Goal: Information Seeking & Learning: Compare options

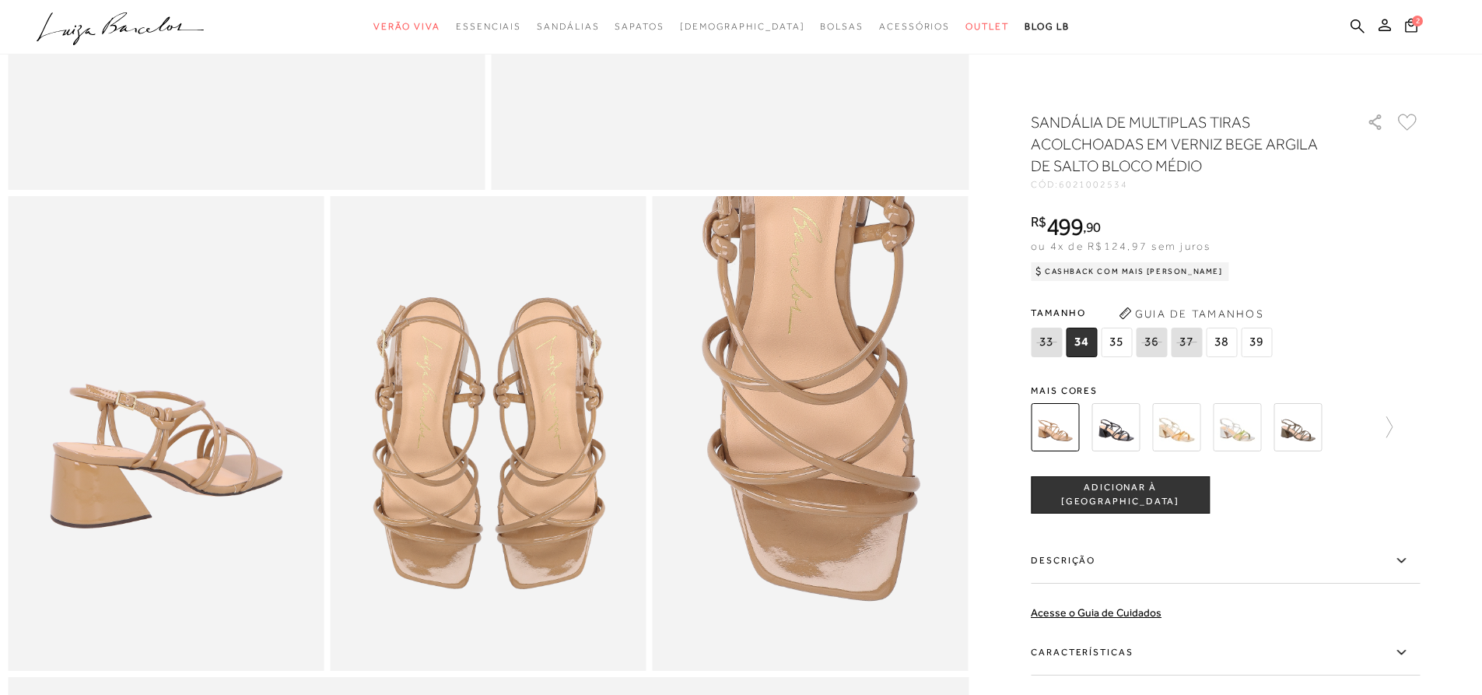
scroll to position [658, 0]
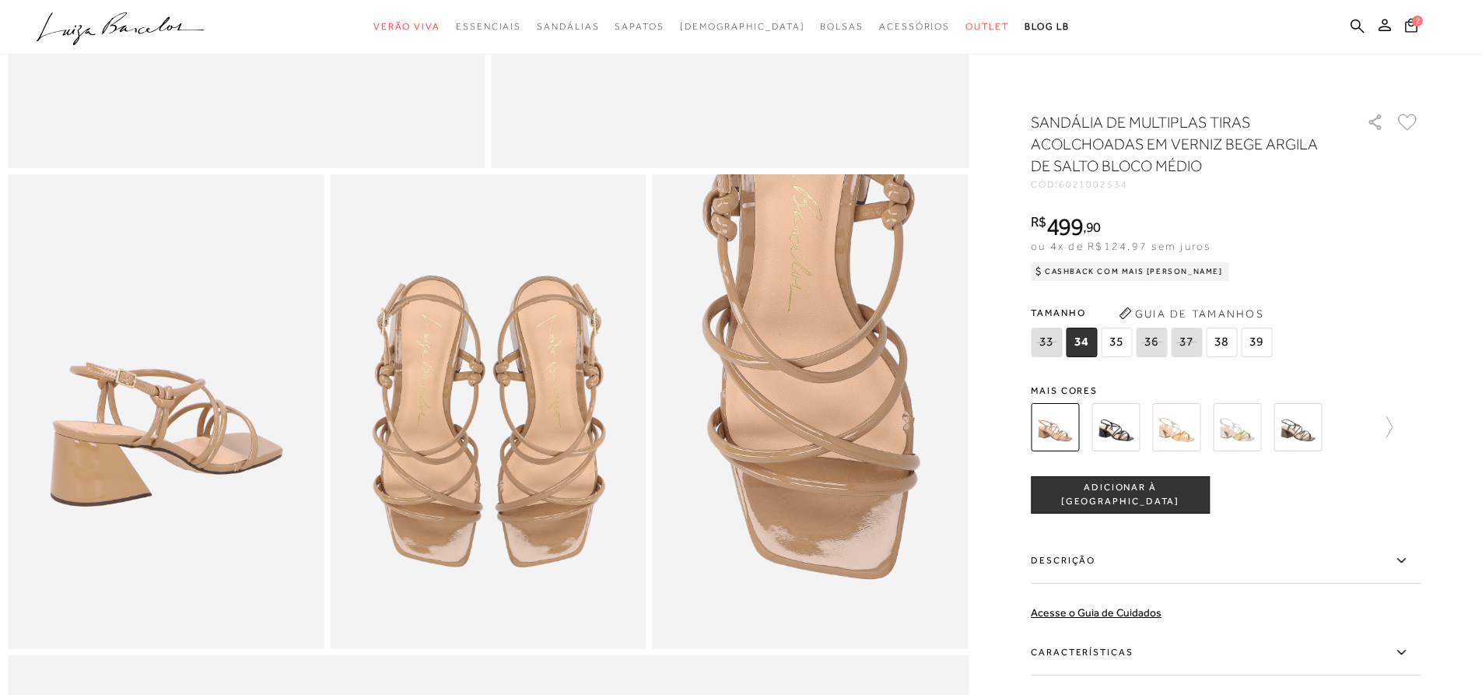
click at [1409, 650] on icon at bounding box center [1401, 652] width 19 height 19
click at [0, 0] on input "Características" at bounding box center [0, 0] width 0 height 0
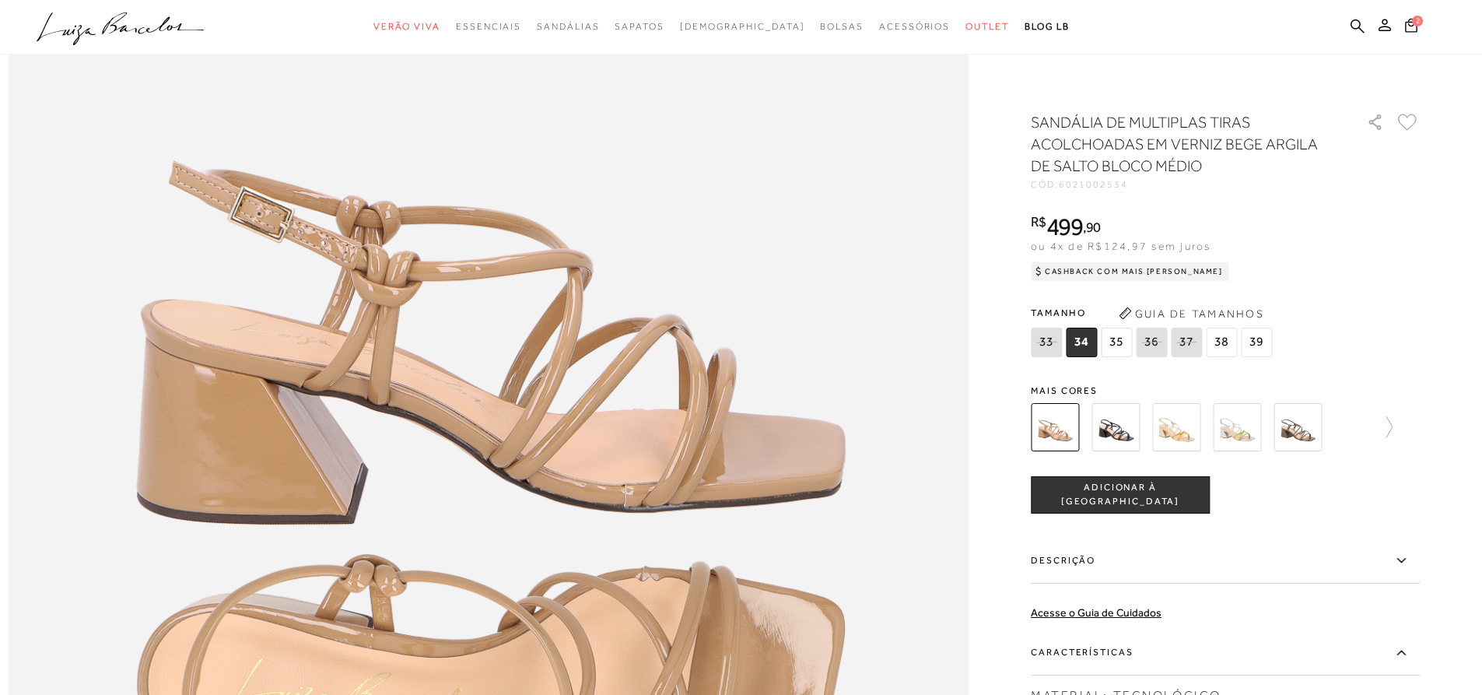
scroll to position [1545, 0]
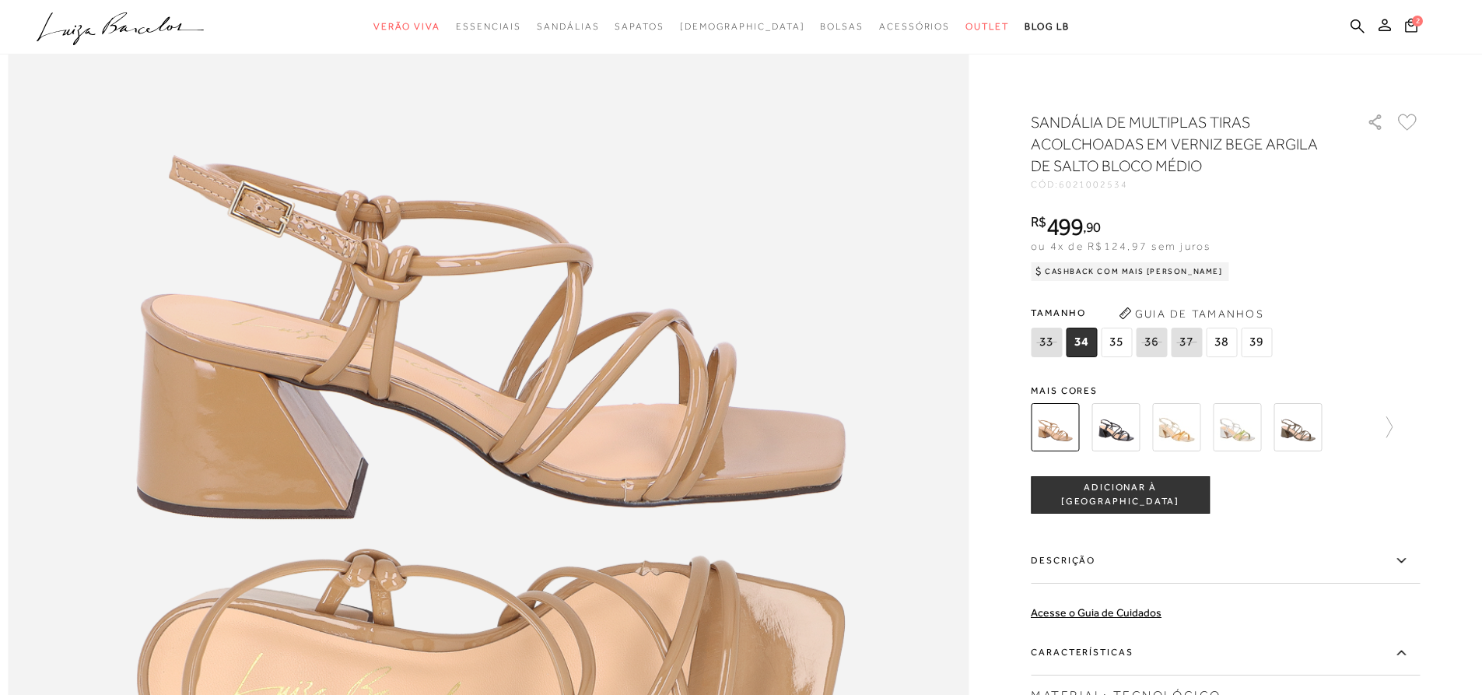
click at [1308, 436] on img at bounding box center [1298, 427] width 48 height 48
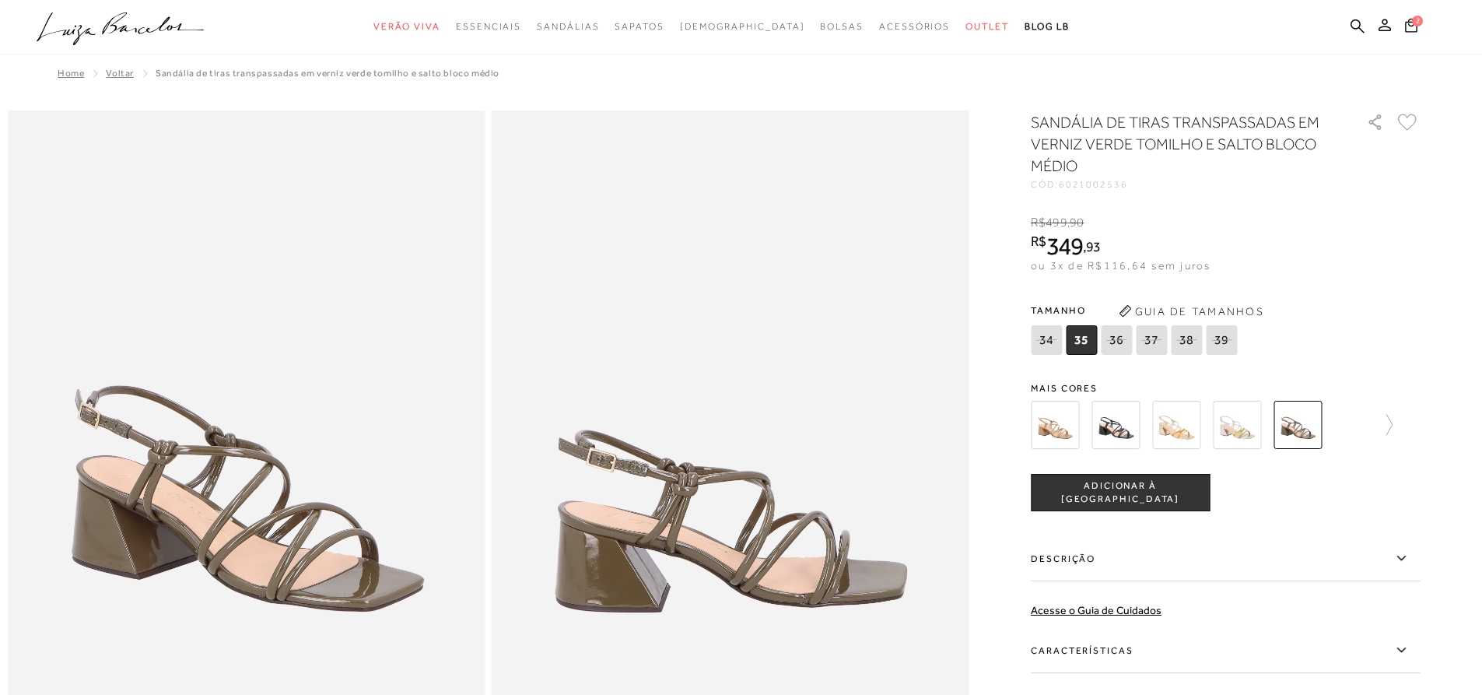
click at [1246, 437] on img at bounding box center [1237, 425] width 48 height 48
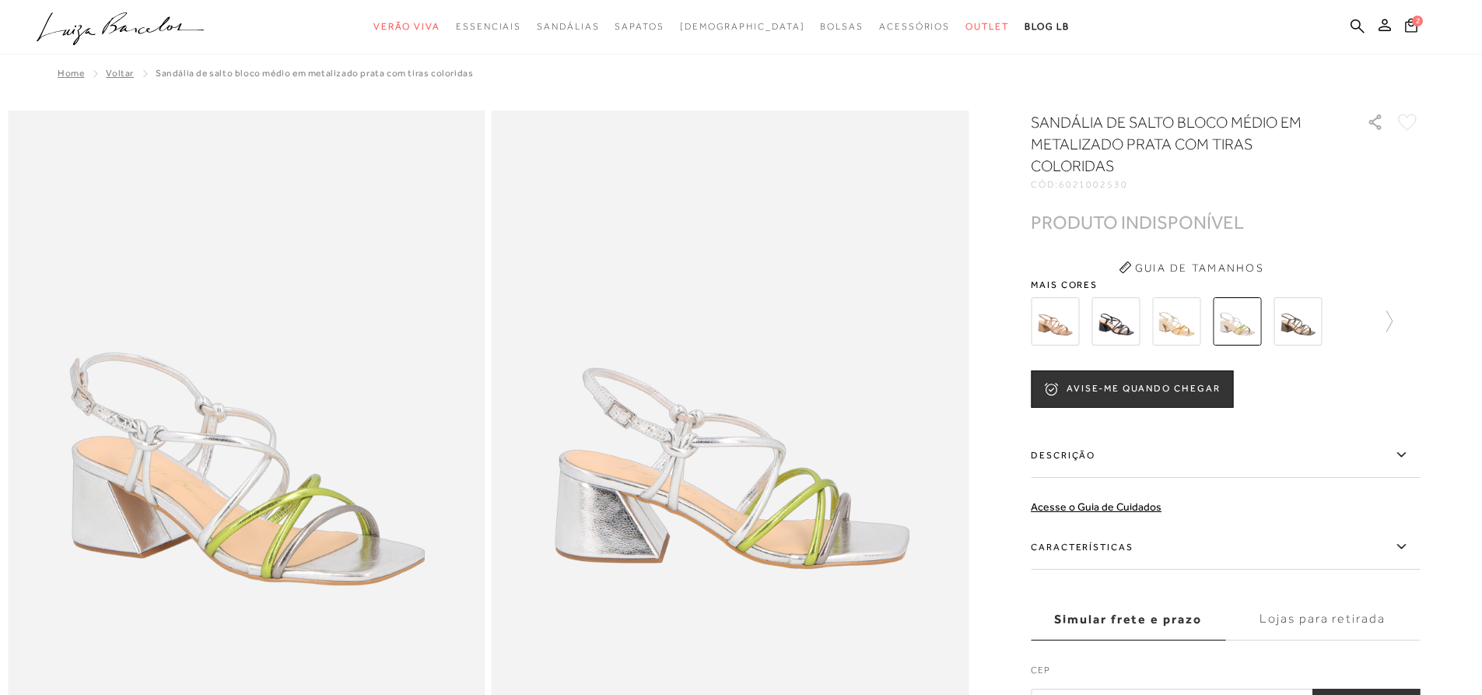
click at [1188, 307] on img at bounding box center [1176, 321] width 48 height 48
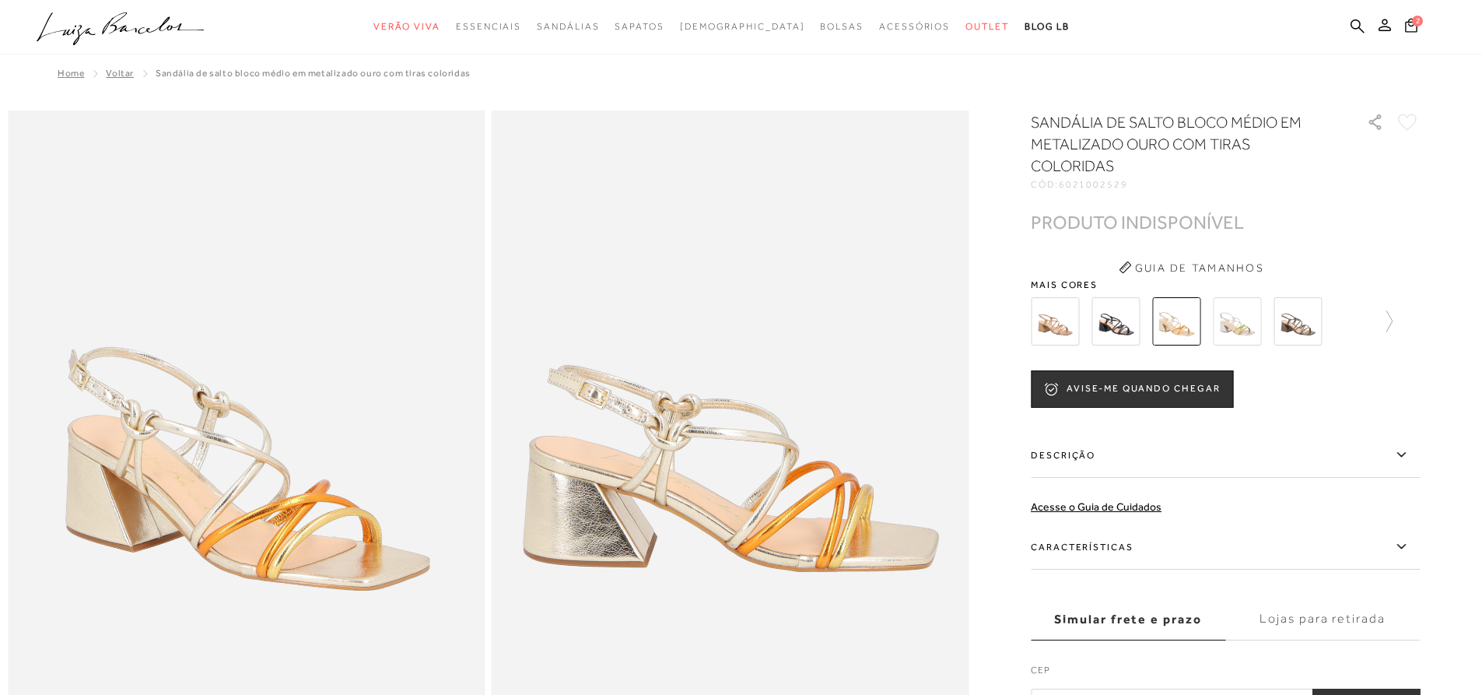
click at [1400, 317] on div at bounding box center [1225, 322] width 389 height 58
click at [1393, 318] on icon at bounding box center [1382, 321] width 22 height 22
click at [1278, 321] on img at bounding box center [1264, 321] width 48 height 48
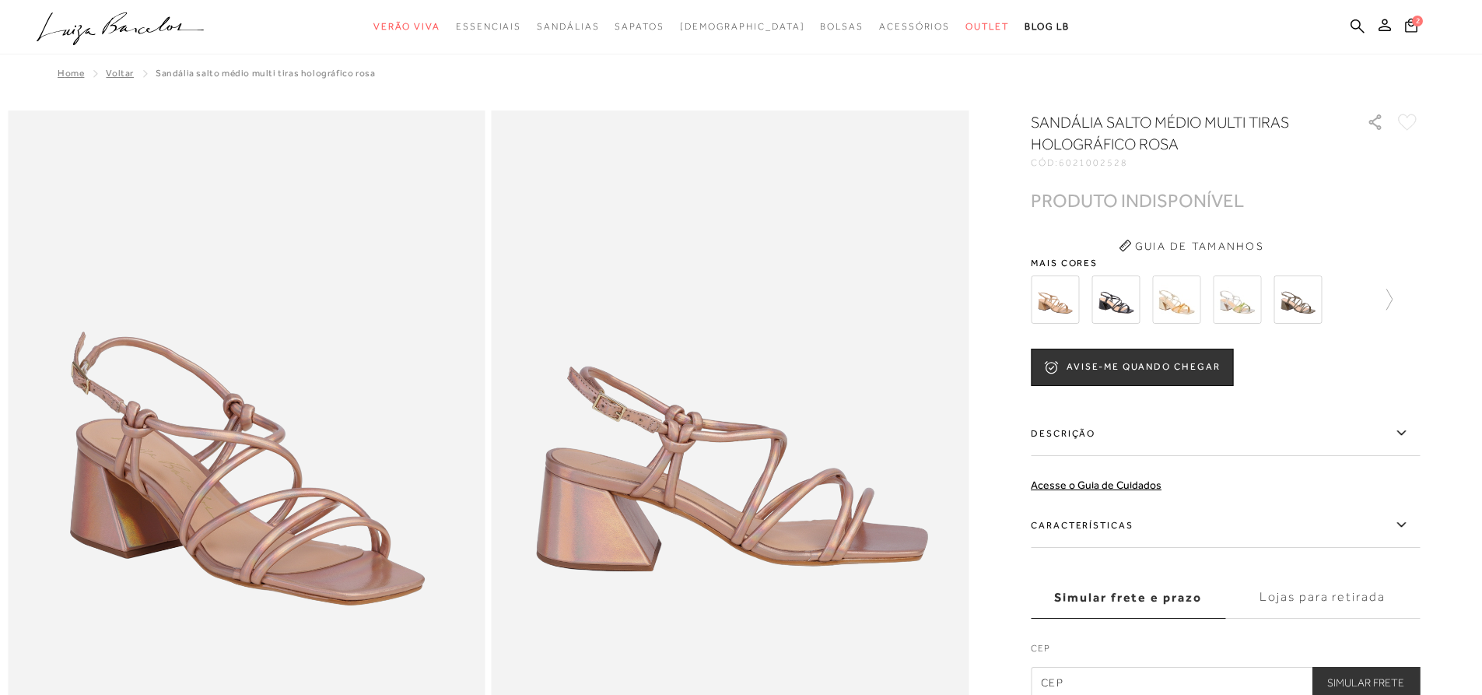
click at [1249, 302] on img at bounding box center [1237, 299] width 48 height 48
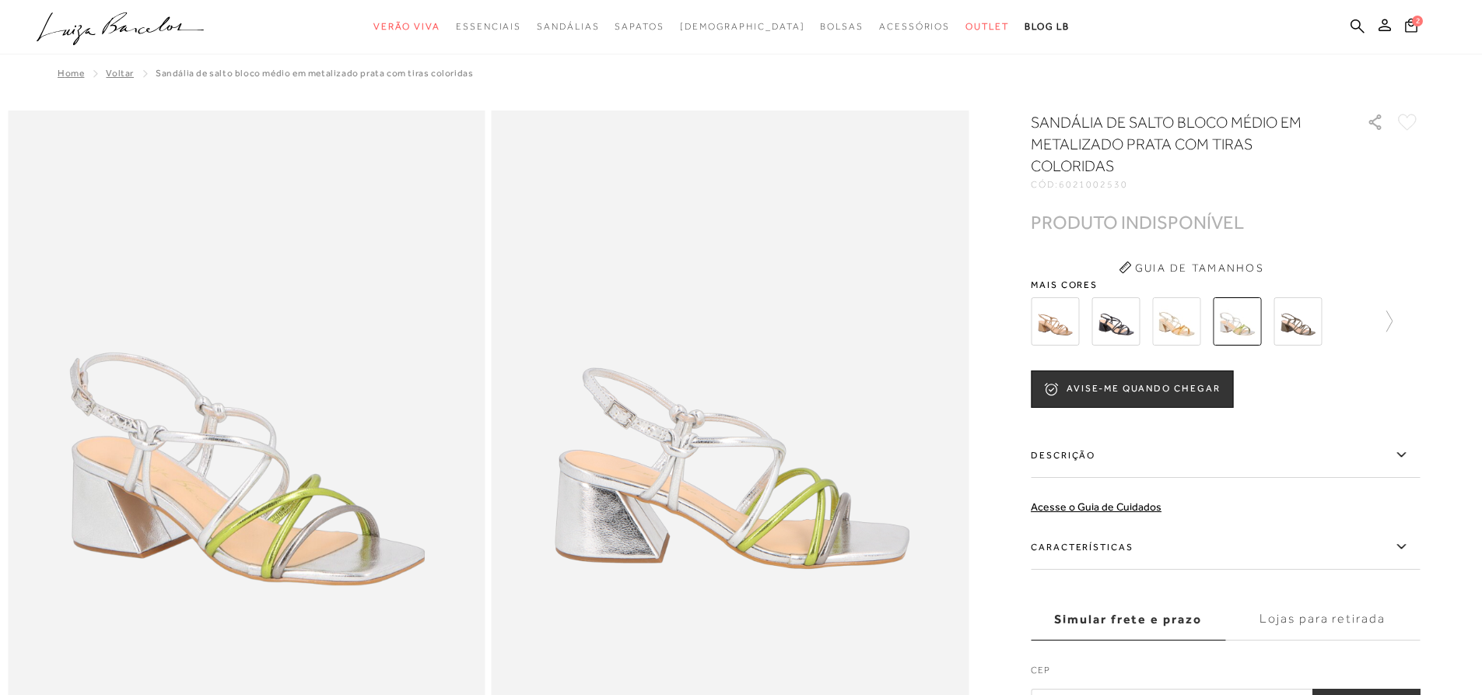
click at [1191, 314] on img at bounding box center [1176, 321] width 48 height 48
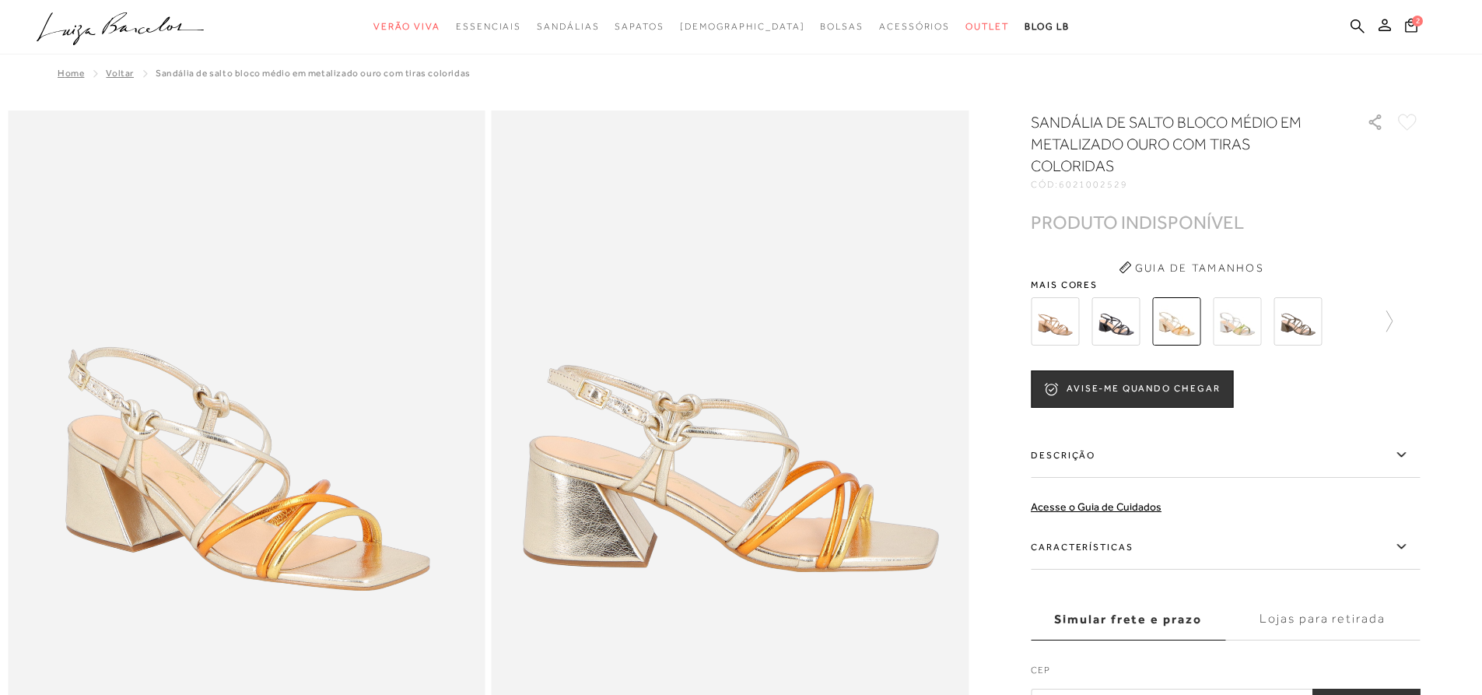
click at [1122, 317] on img at bounding box center [1116, 321] width 48 height 48
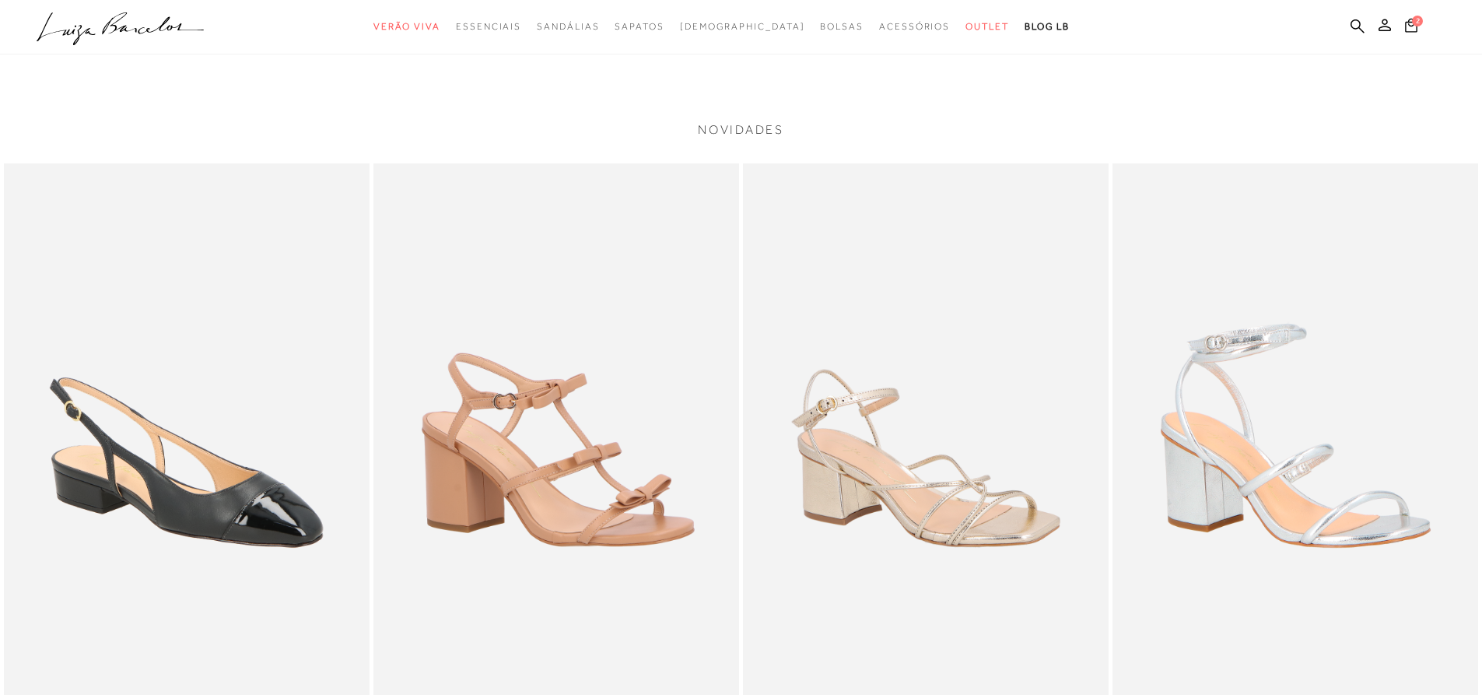
scroll to position [2879, 0]
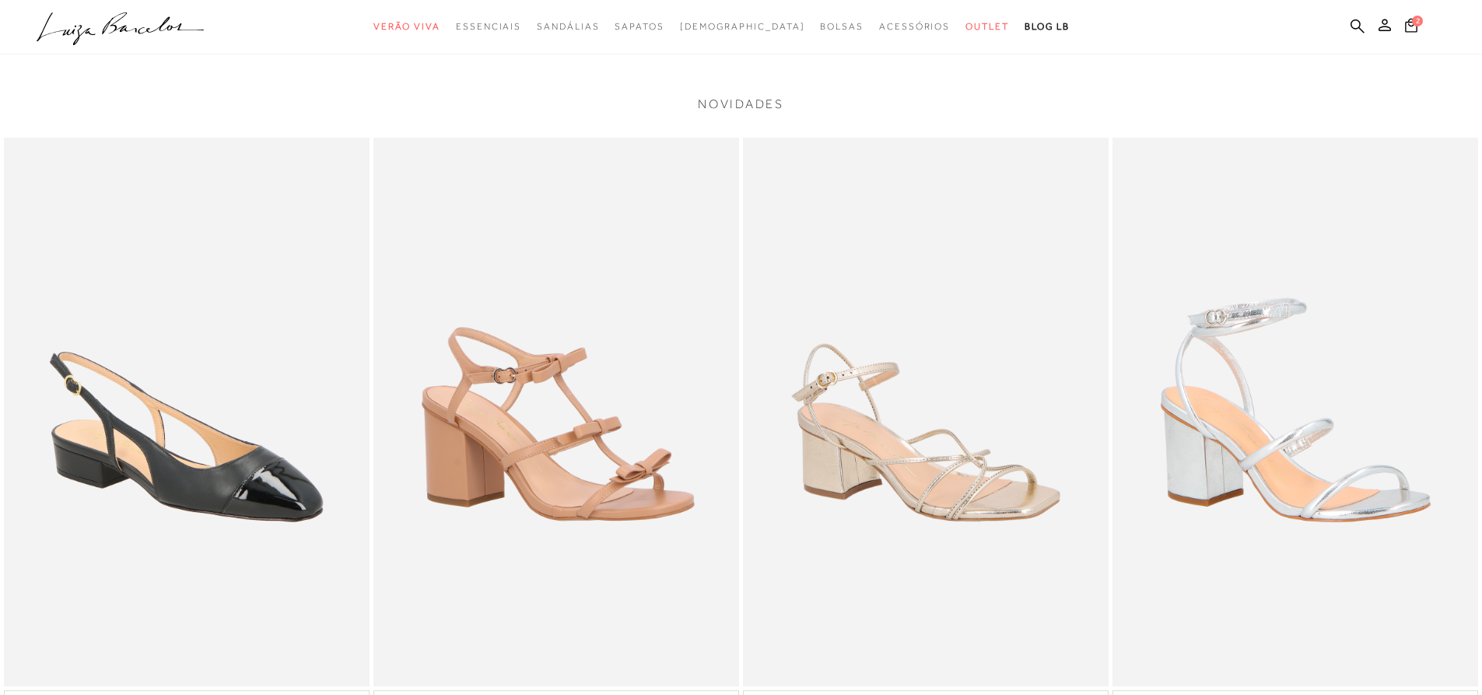
click at [995, 507] on img at bounding box center [926, 412] width 366 height 549
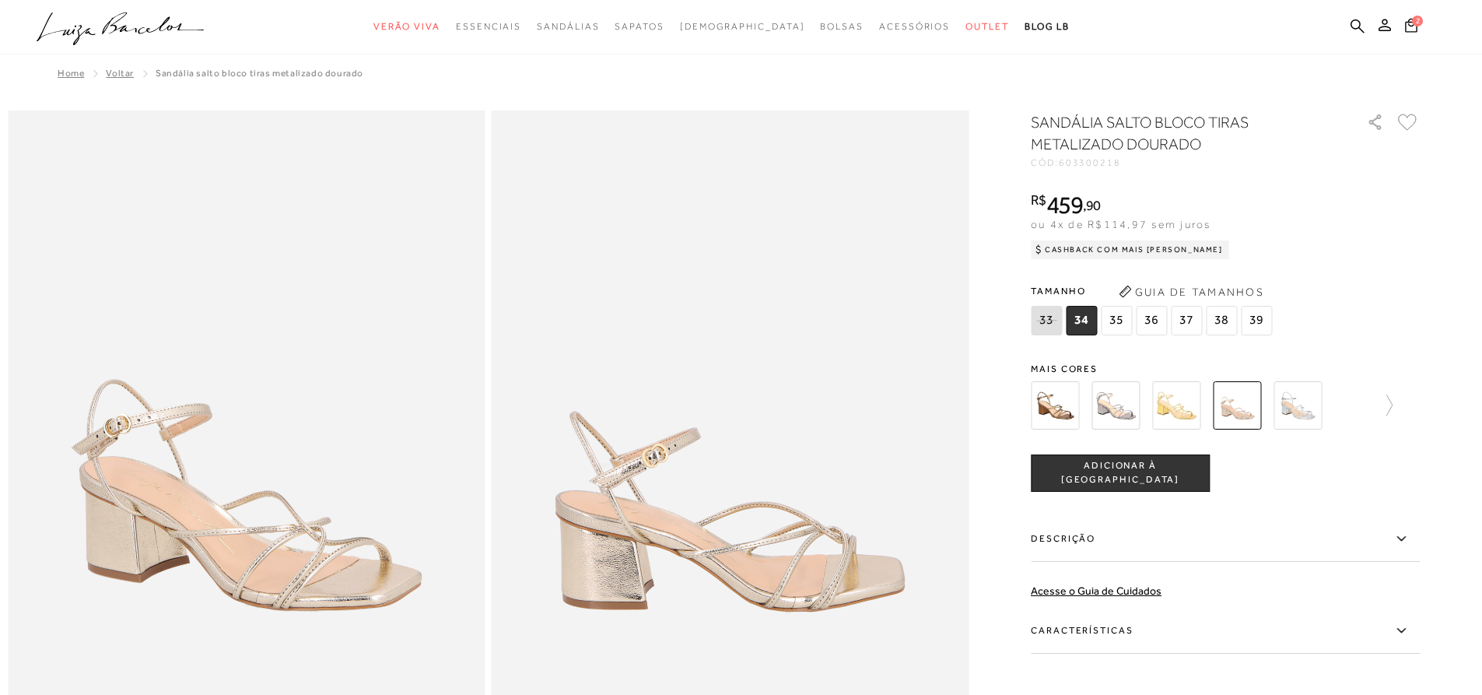
click at [1070, 407] on img at bounding box center [1055, 405] width 48 height 48
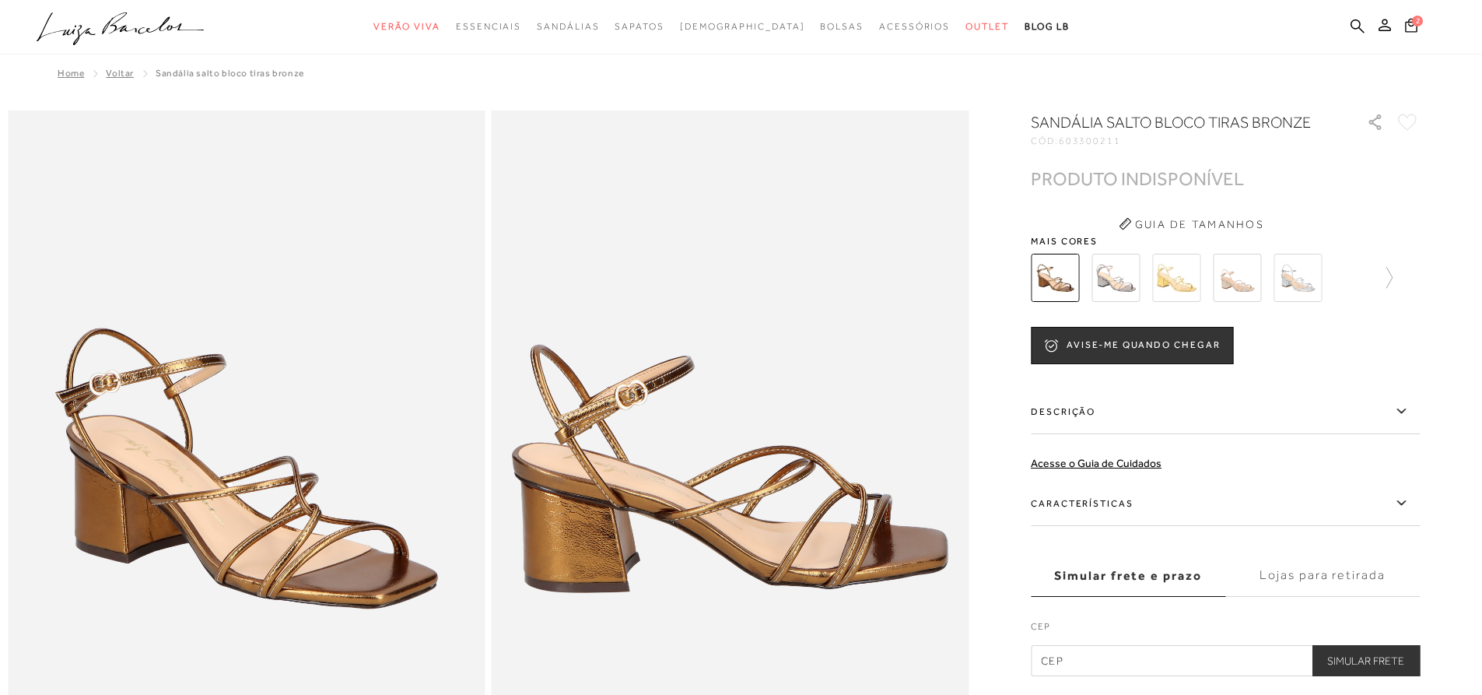
click at [1244, 279] on img at bounding box center [1237, 278] width 48 height 48
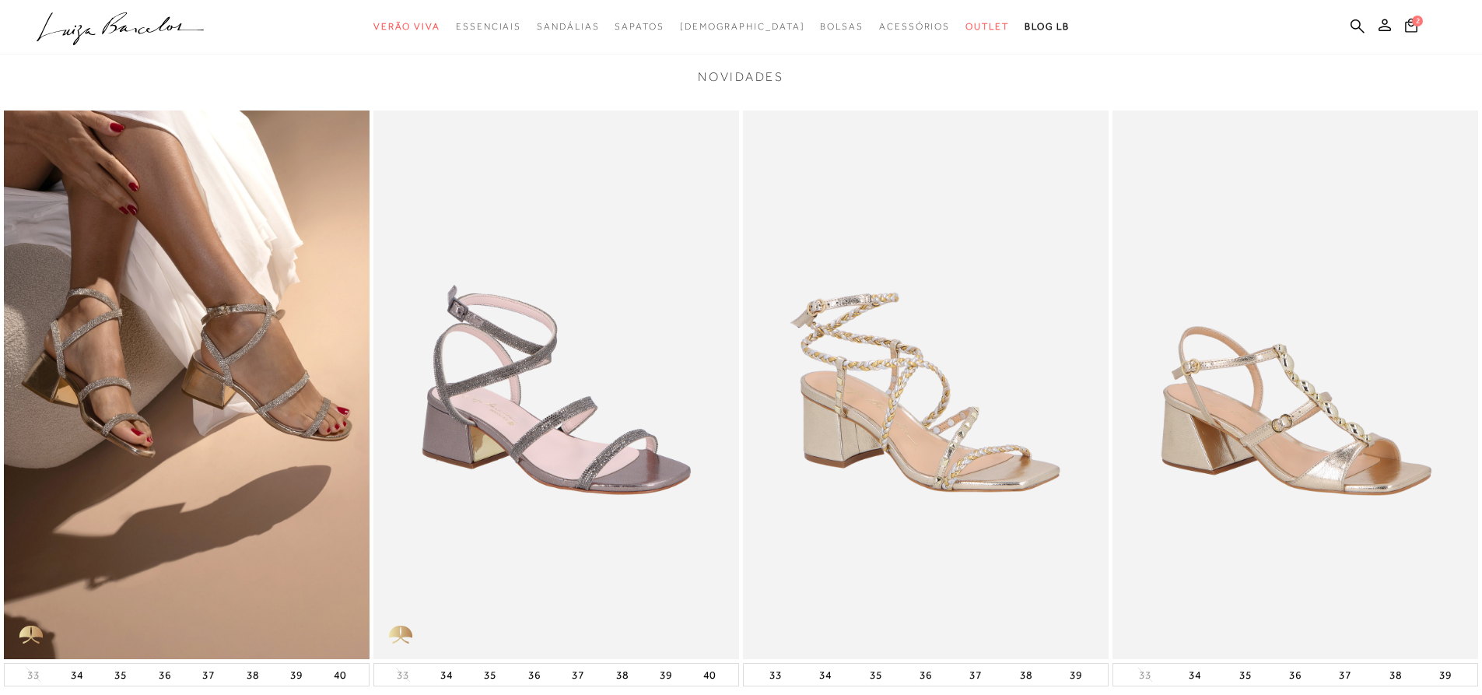
scroll to position [2177, 0]
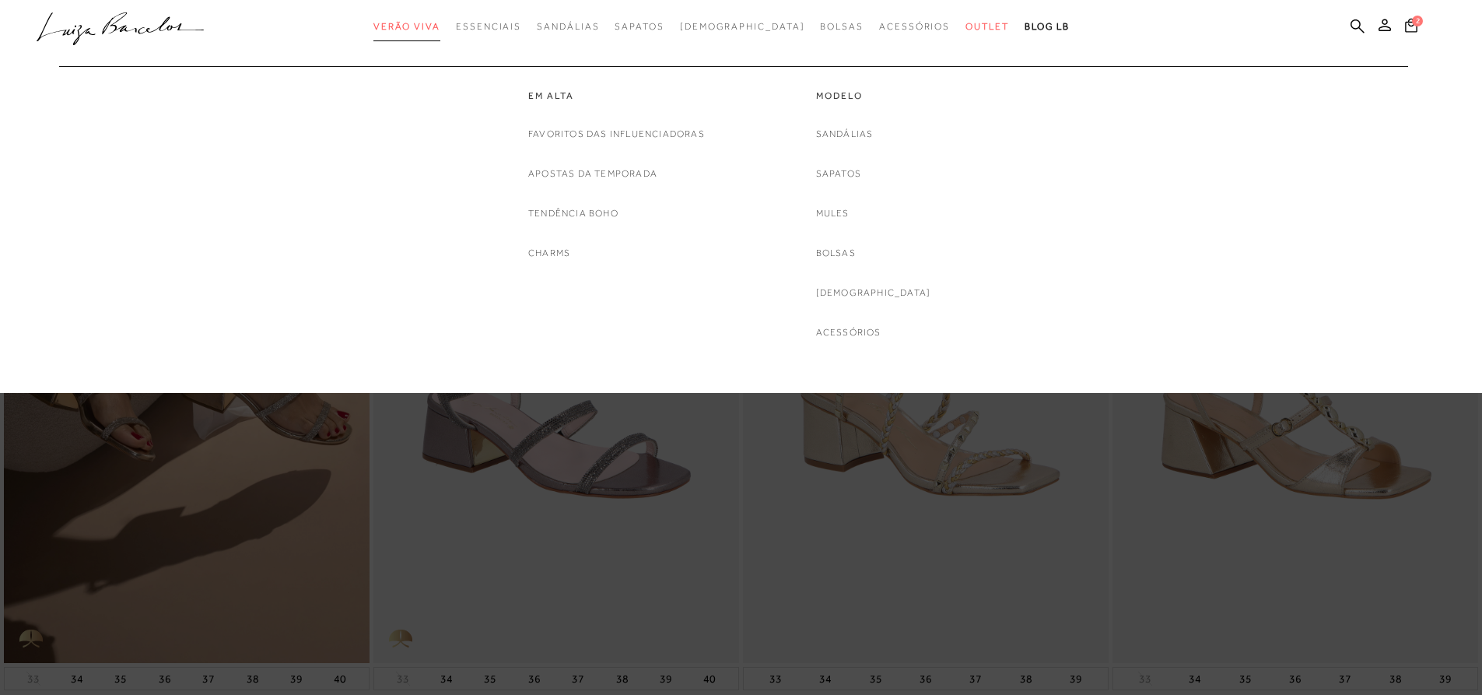
click at [440, 26] on span "Verão Viva" at bounding box center [407, 26] width 67 height 11
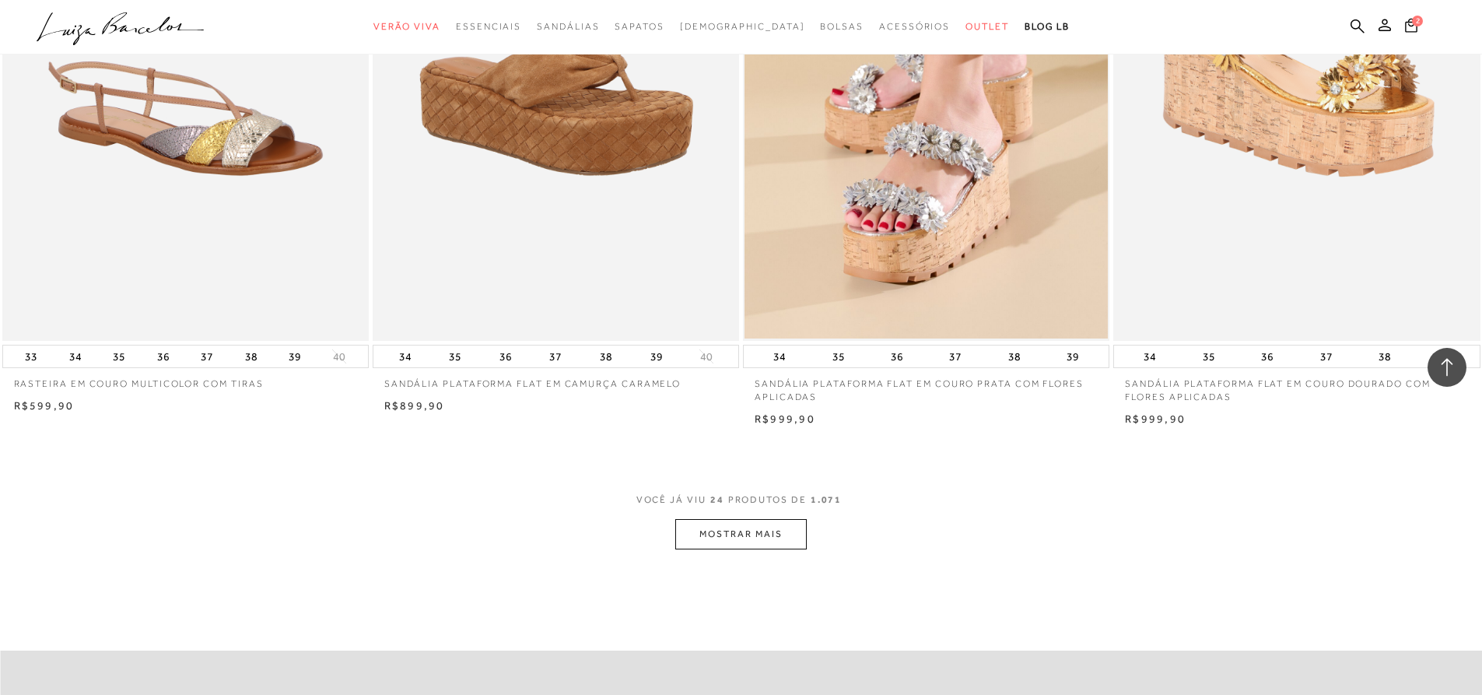
scroll to position [3630, 0]
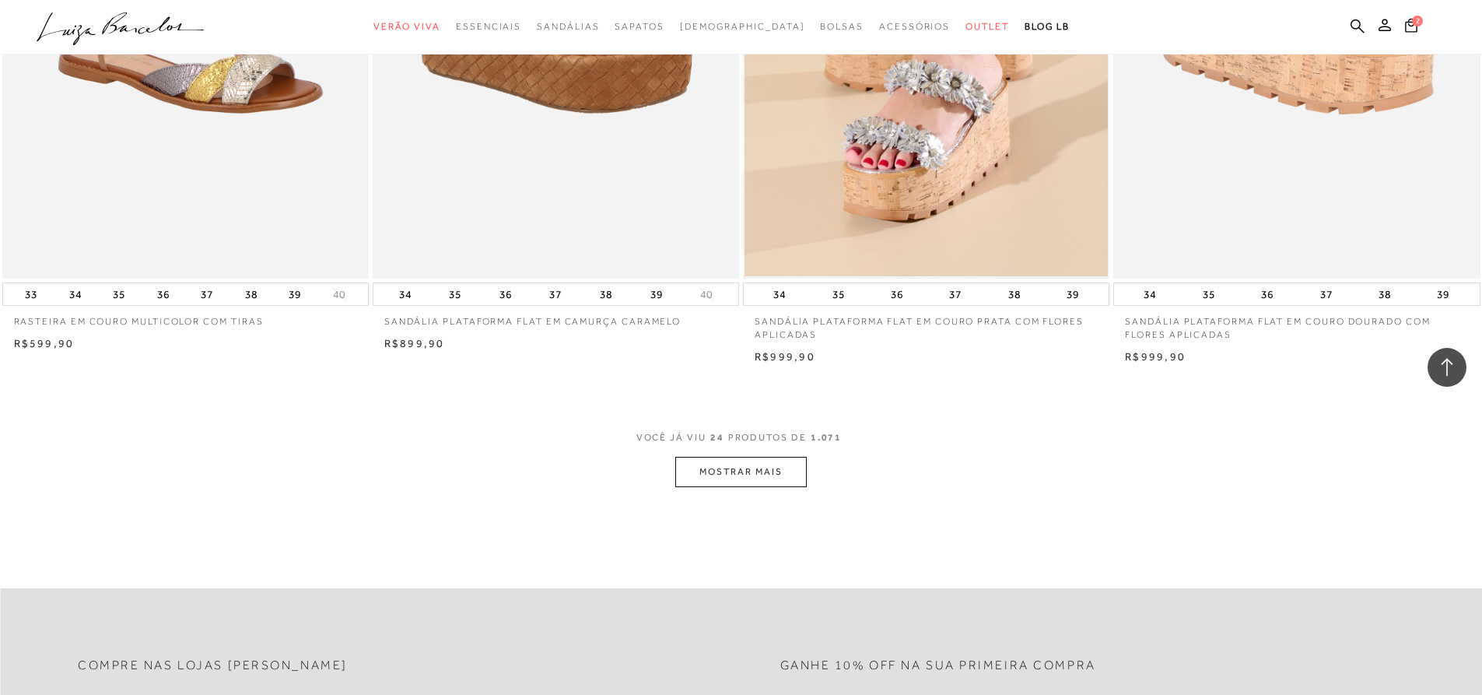
click at [771, 487] on button "MOSTRAR MAIS" at bounding box center [740, 472] width 131 height 30
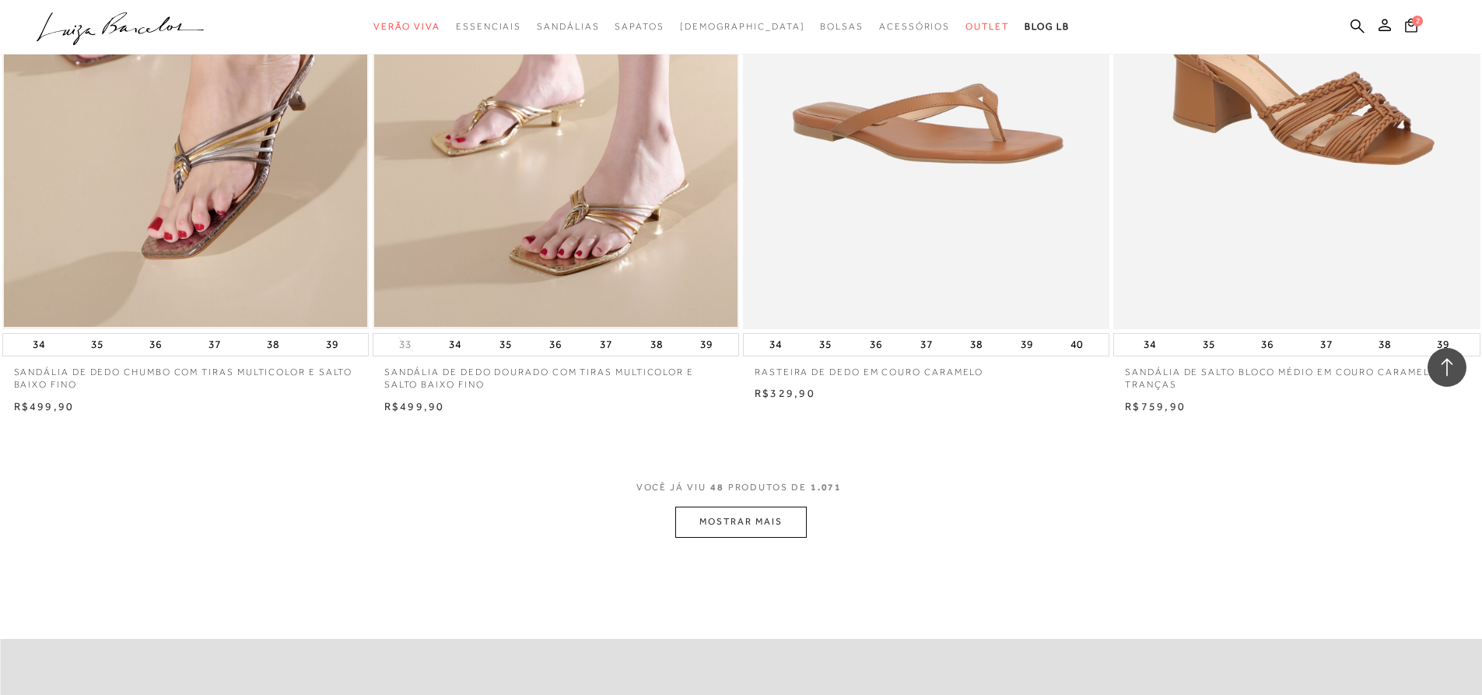
scroll to position [7547, 0]
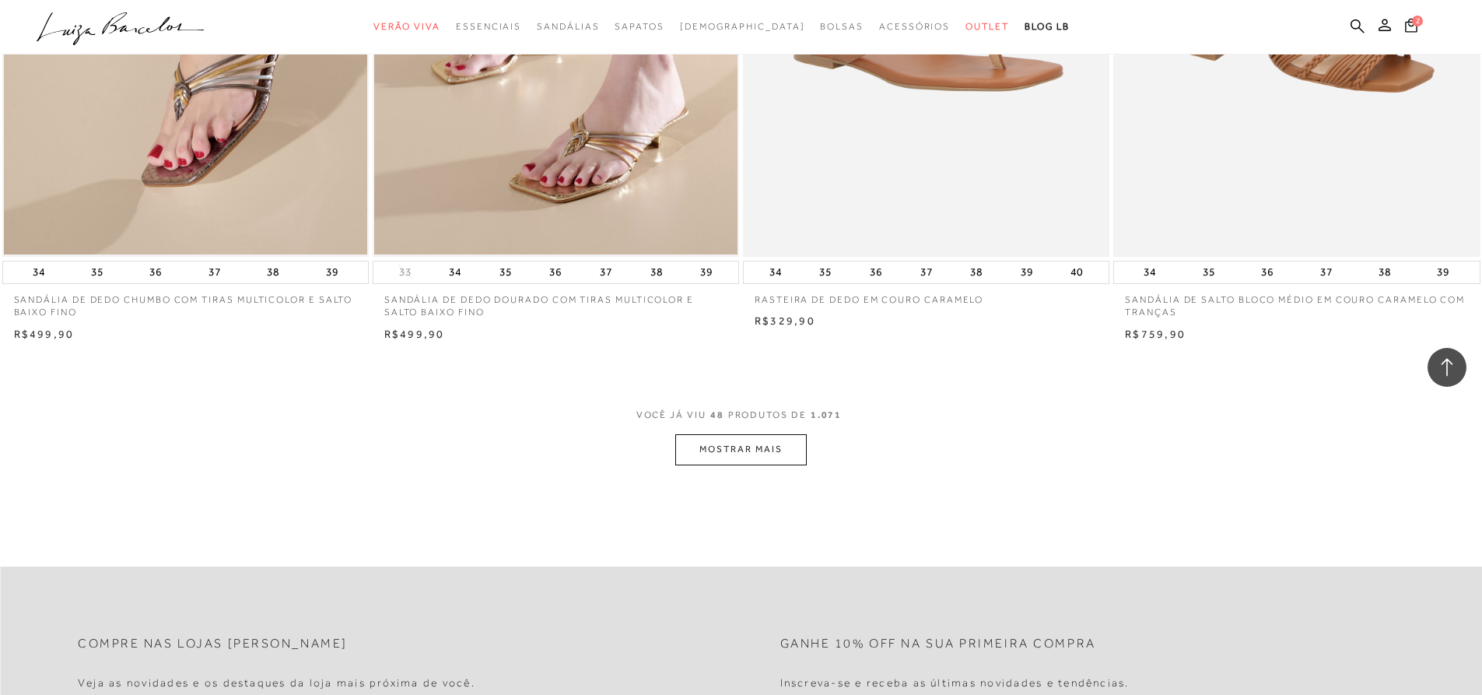
click at [773, 463] on button "MOSTRAR MAIS" at bounding box center [740, 449] width 131 height 30
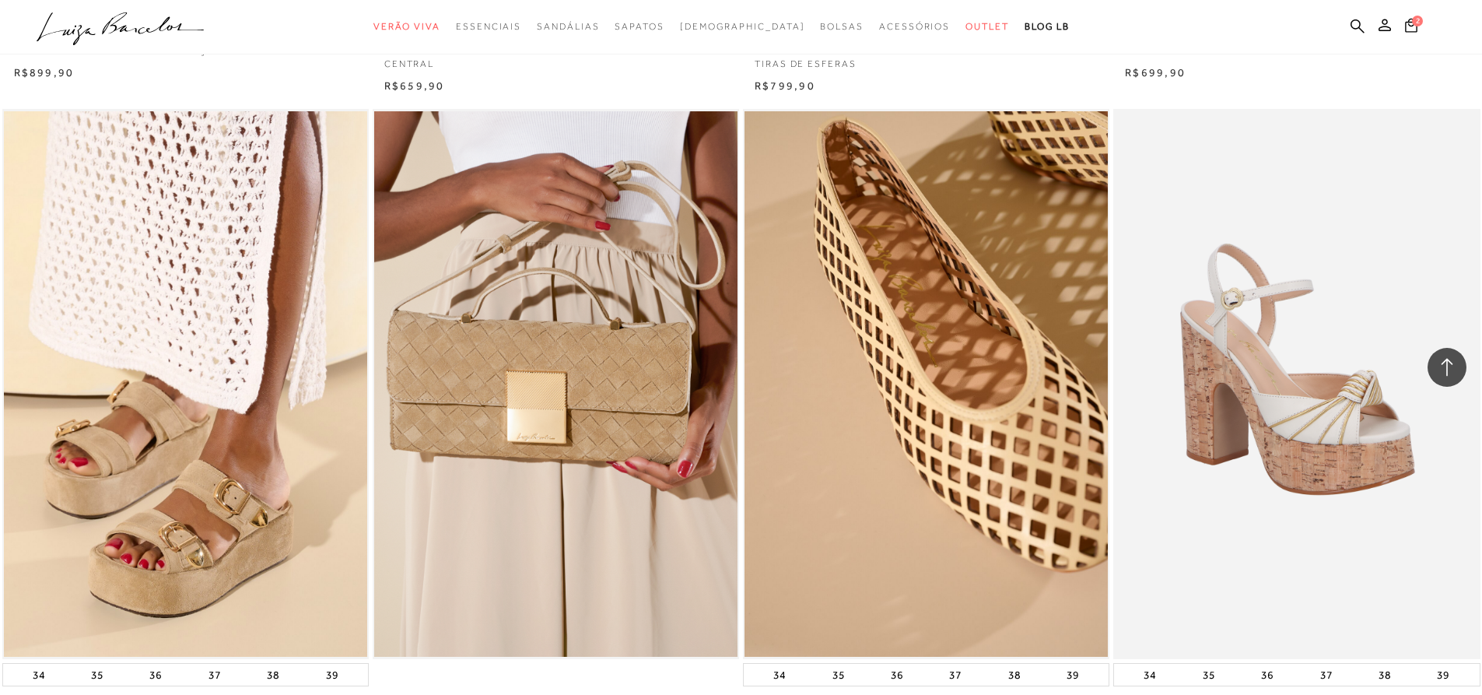
scroll to position [10358, 0]
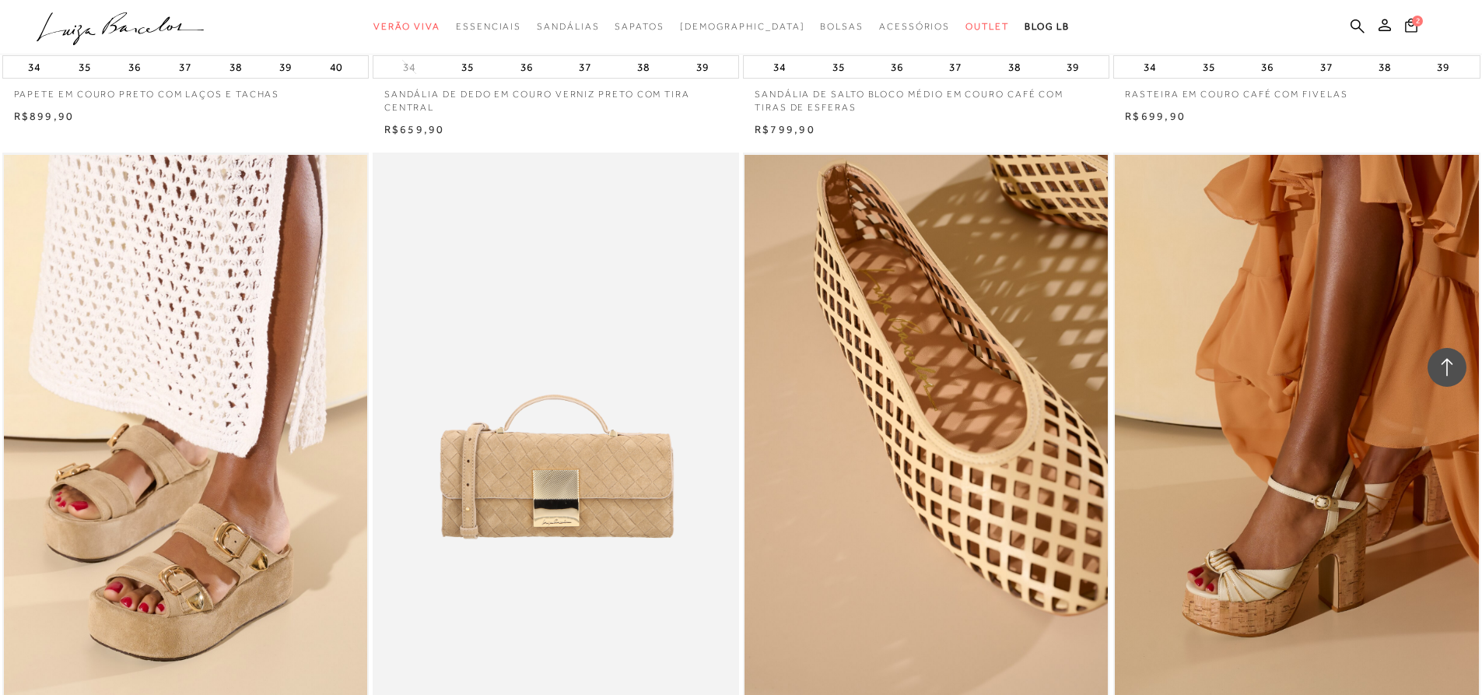
click at [555, 497] on img at bounding box center [556, 428] width 365 height 550
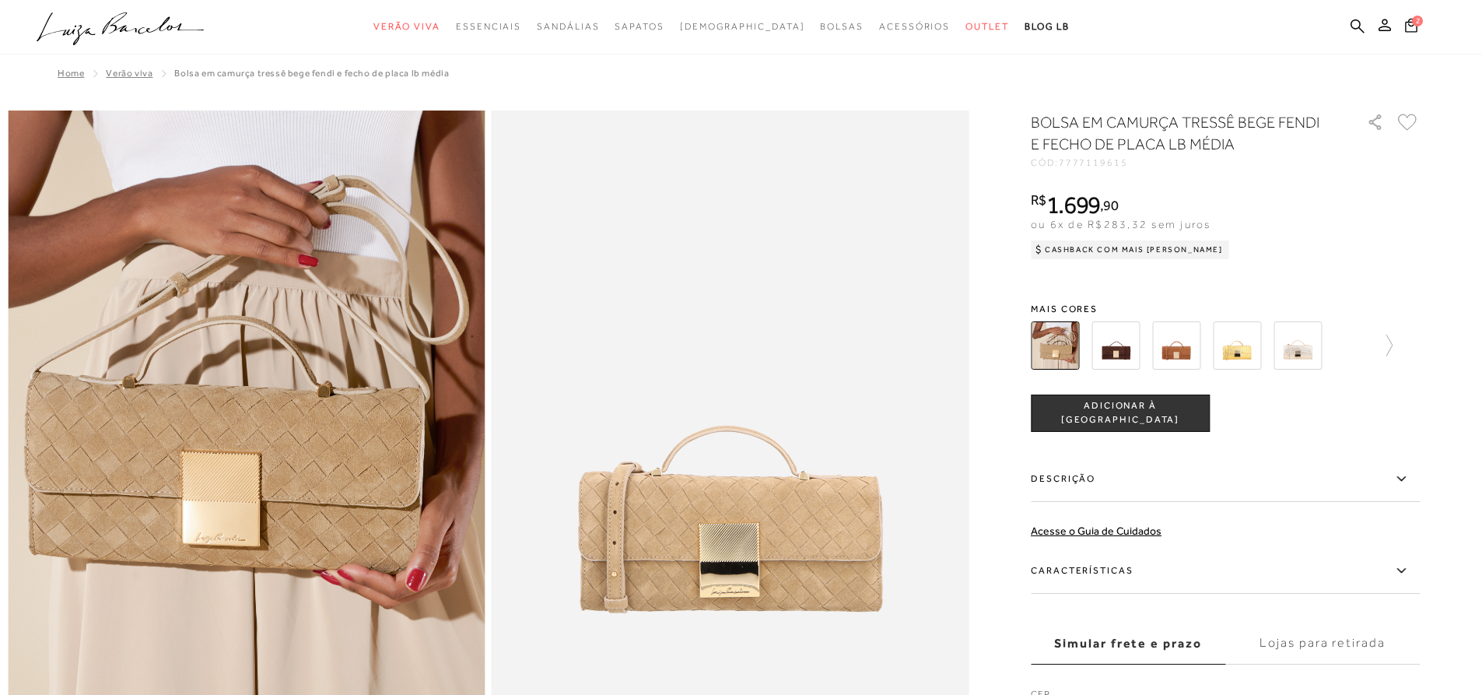
click at [1192, 353] on img at bounding box center [1176, 345] width 48 height 48
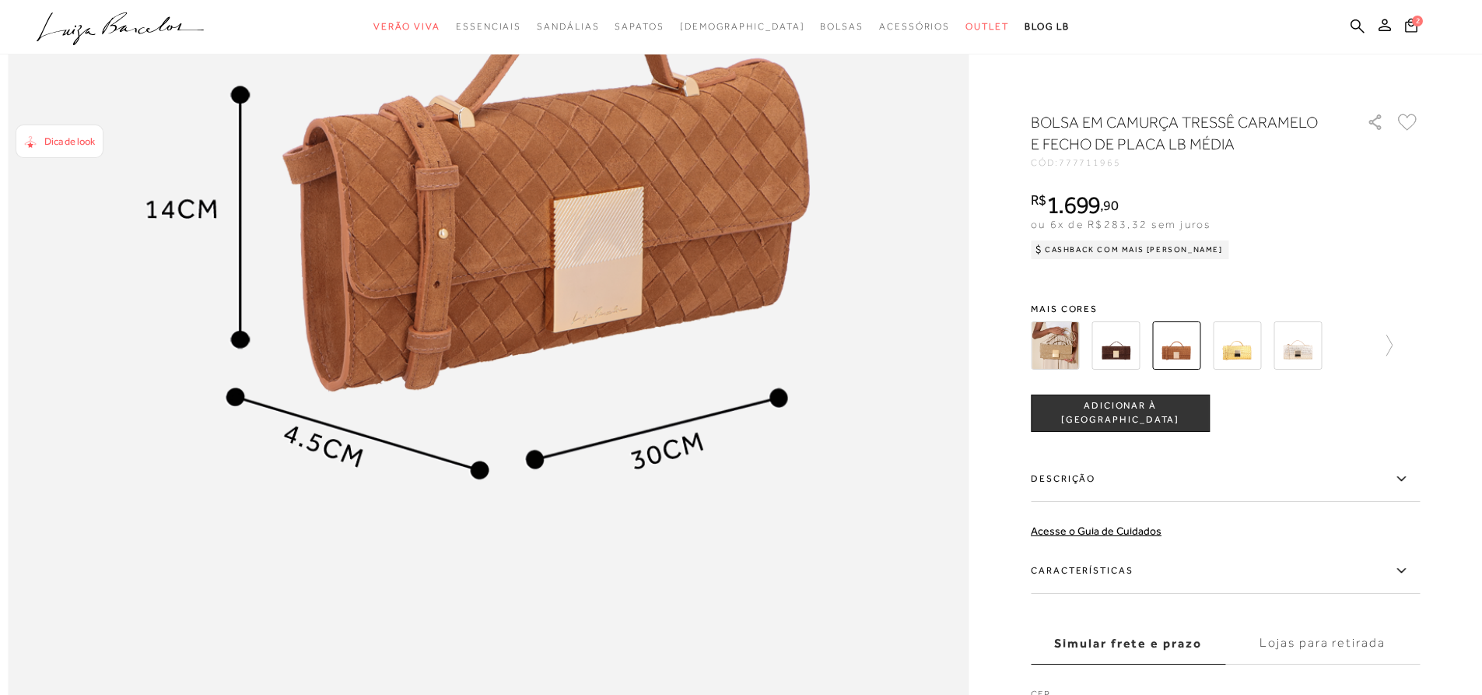
scroll to position [1891, 0]
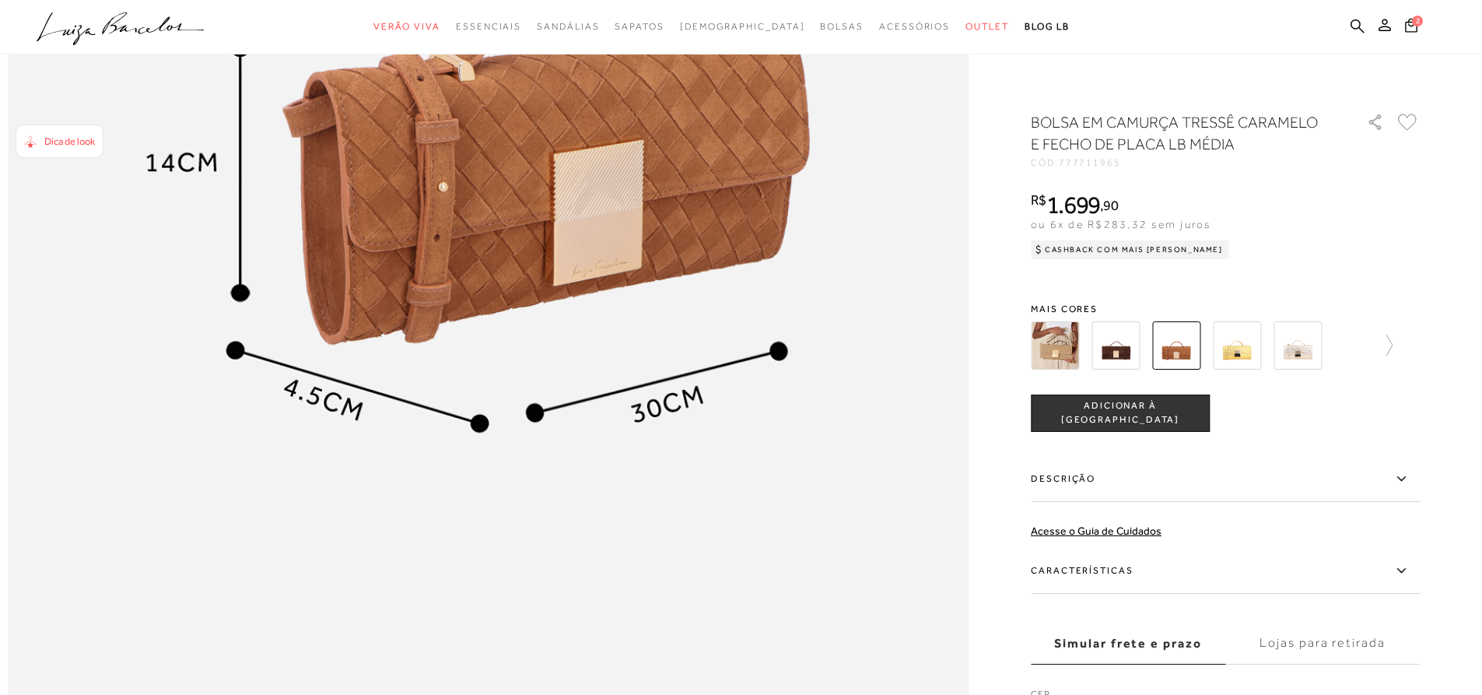
click at [1123, 354] on img at bounding box center [1116, 345] width 48 height 48
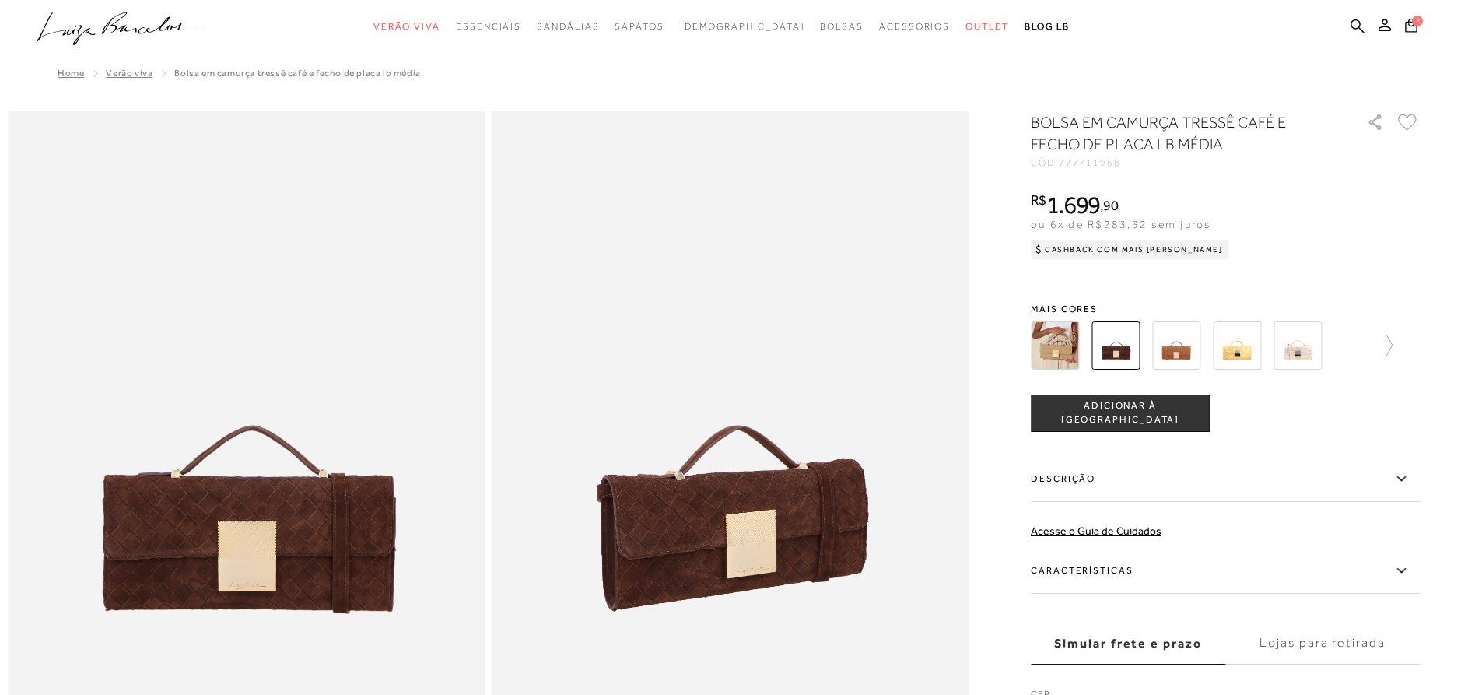
click at [1314, 347] on img at bounding box center [1298, 345] width 48 height 48
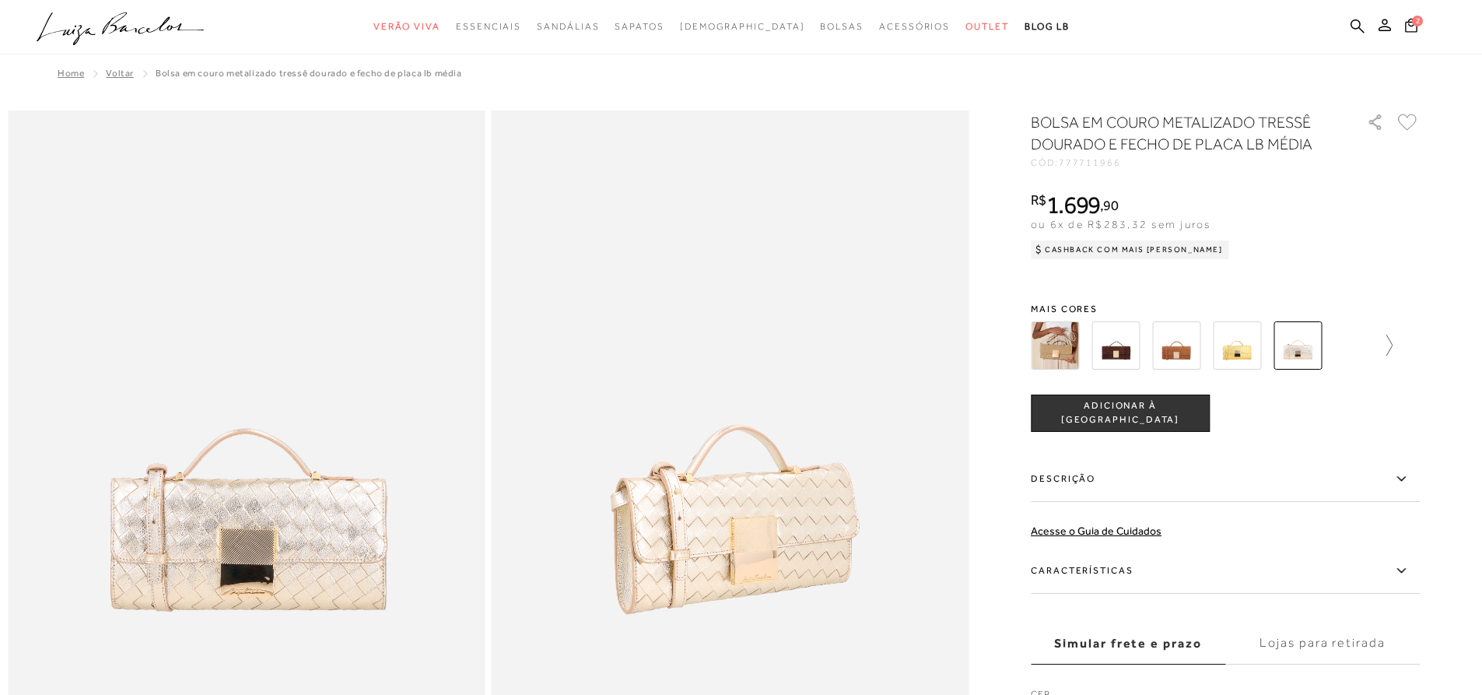
click at [1390, 351] on icon at bounding box center [1382, 346] width 22 height 22
click at [1215, 343] on img at bounding box center [1204, 345] width 48 height 48
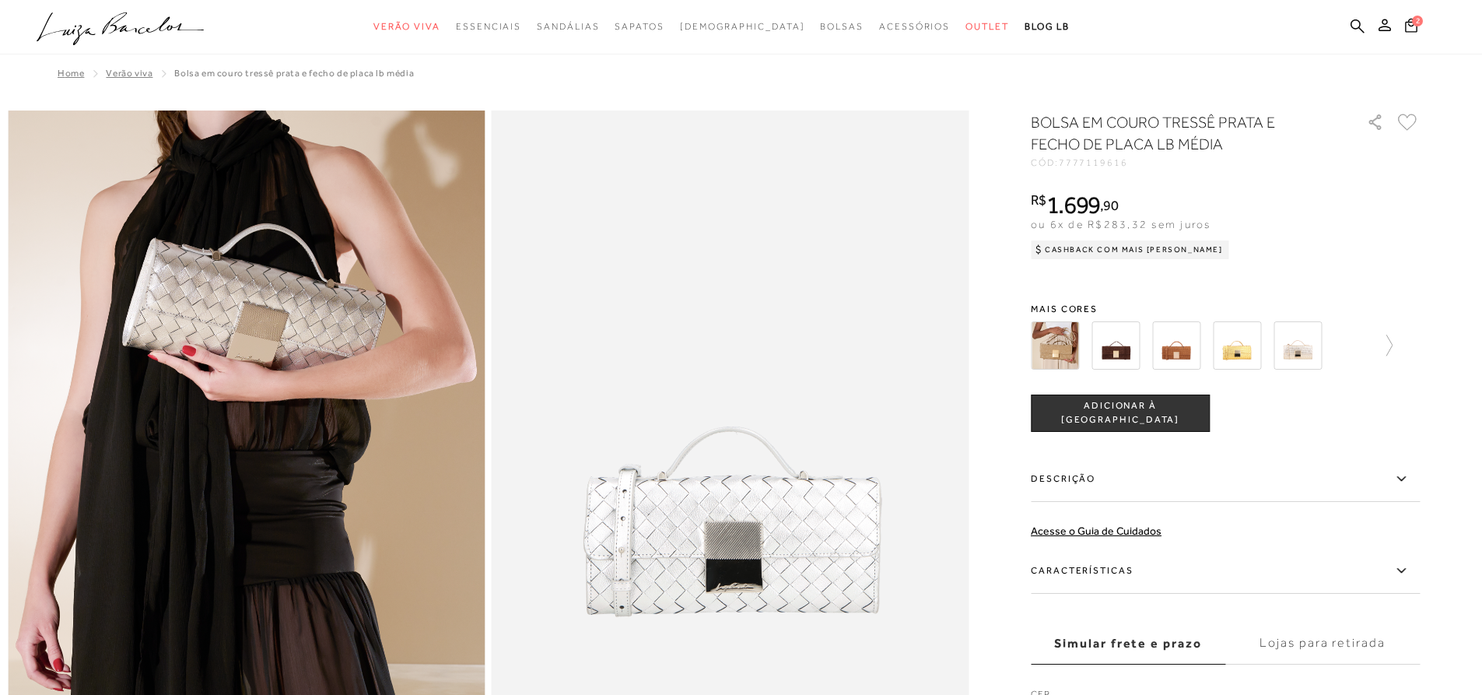
click at [1195, 346] on img at bounding box center [1176, 345] width 48 height 48
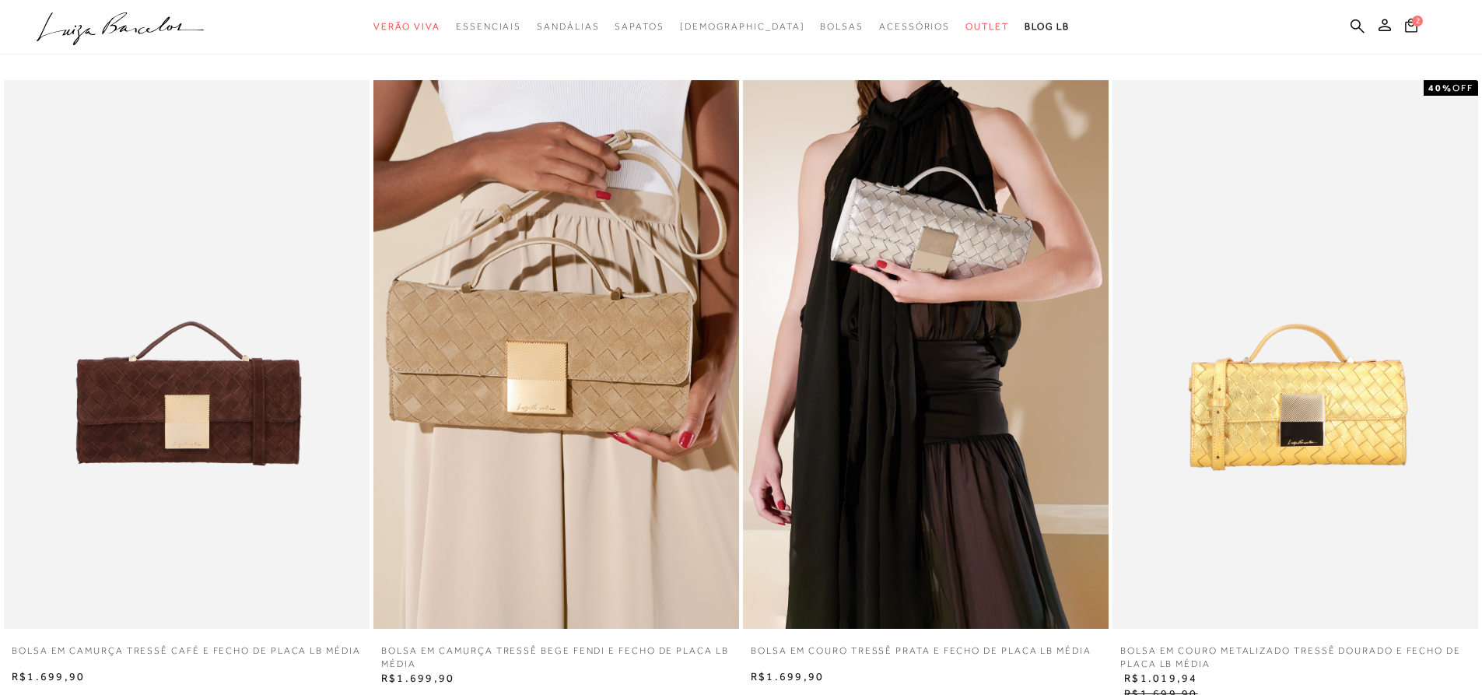
scroll to position [3034, 0]
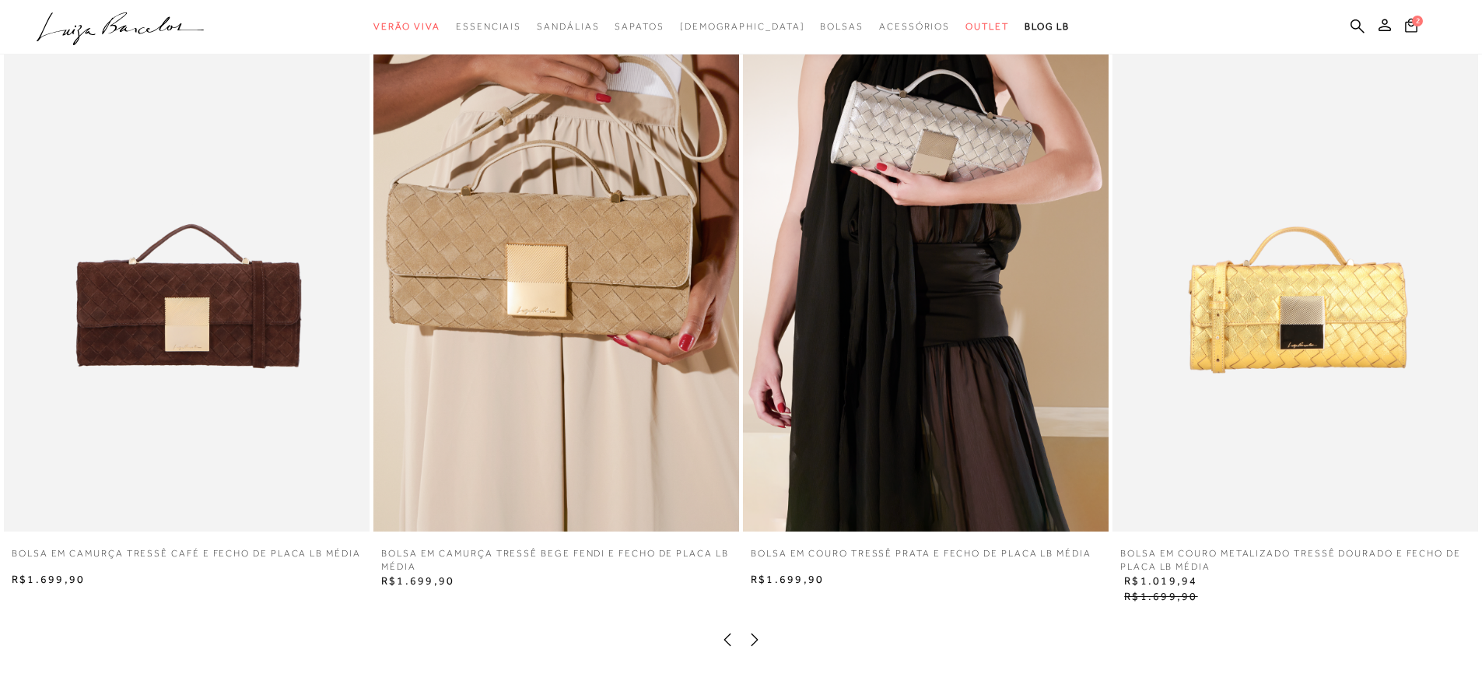
click at [1342, 374] on img at bounding box center [1296, 257] width 366 height 549
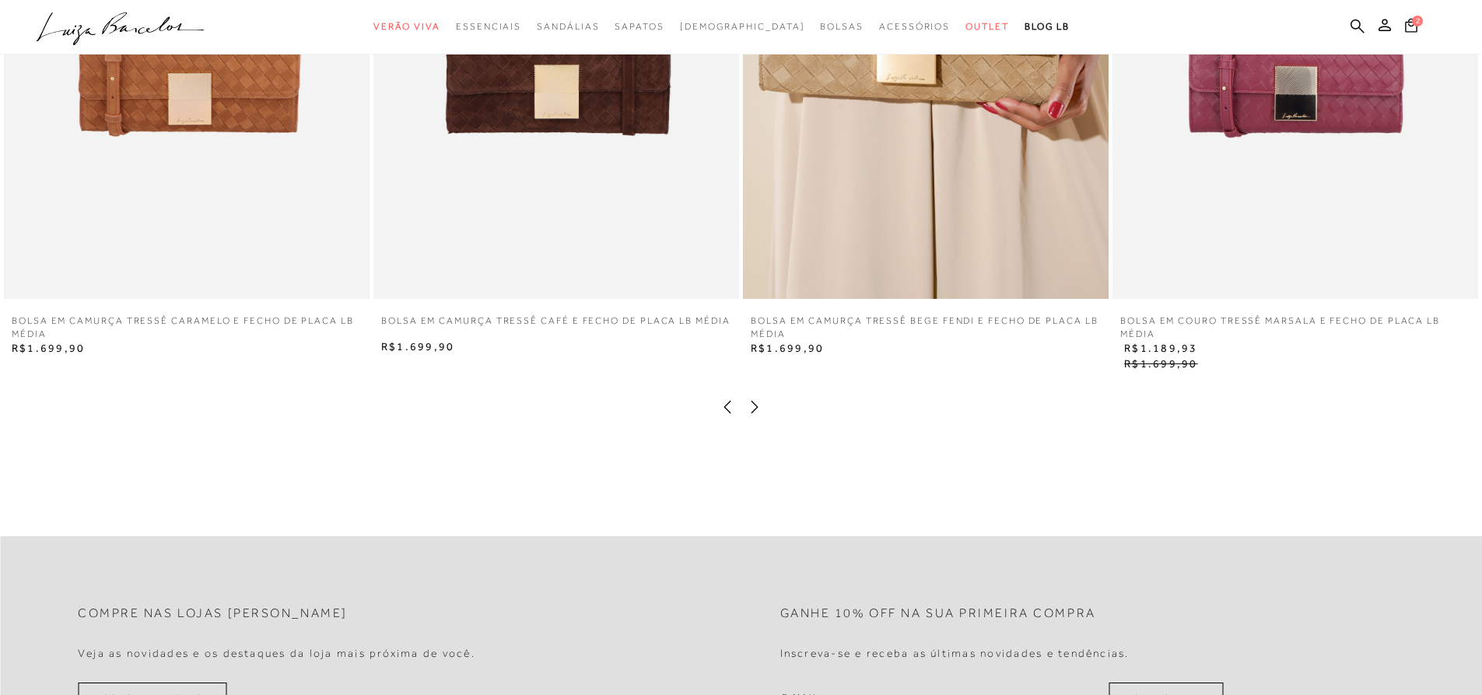
scroll to position [3261, 0]
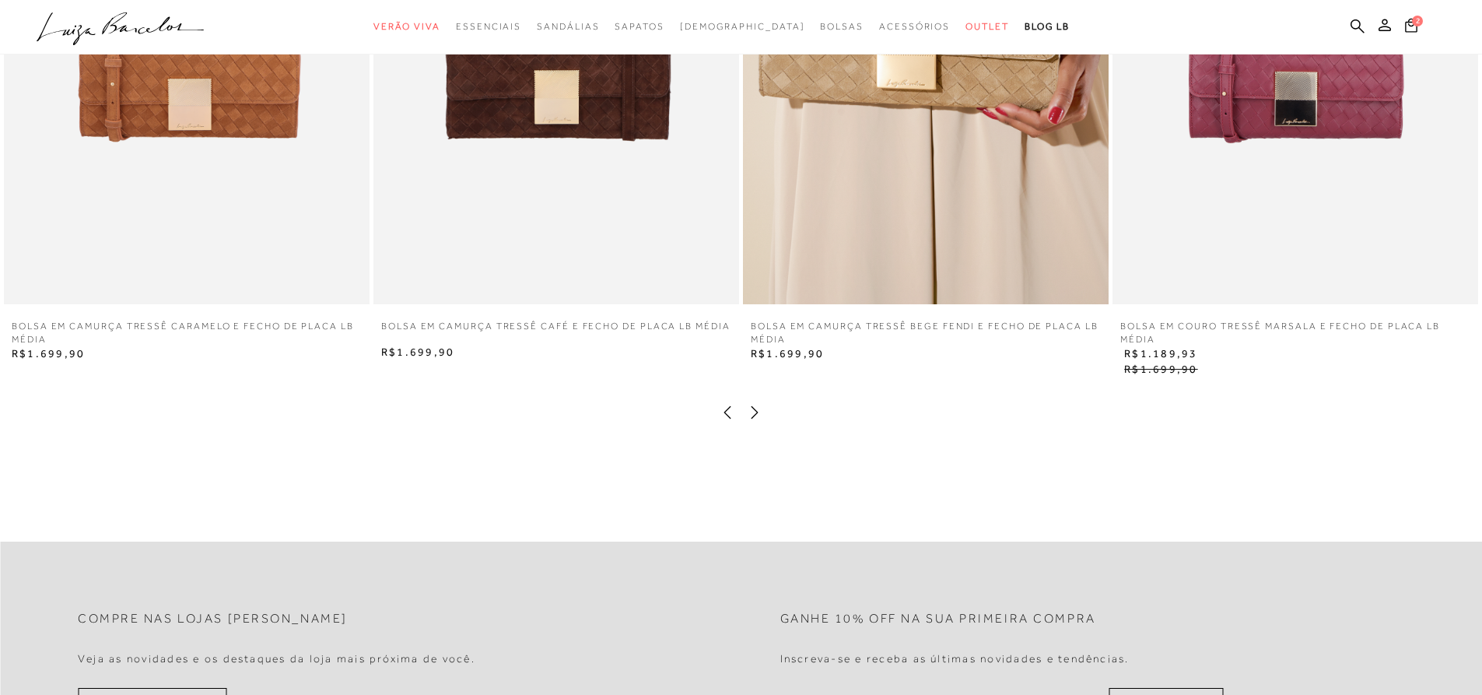
click at [752, 420] on icon at bounding box center [755, 413] width 16 height 16
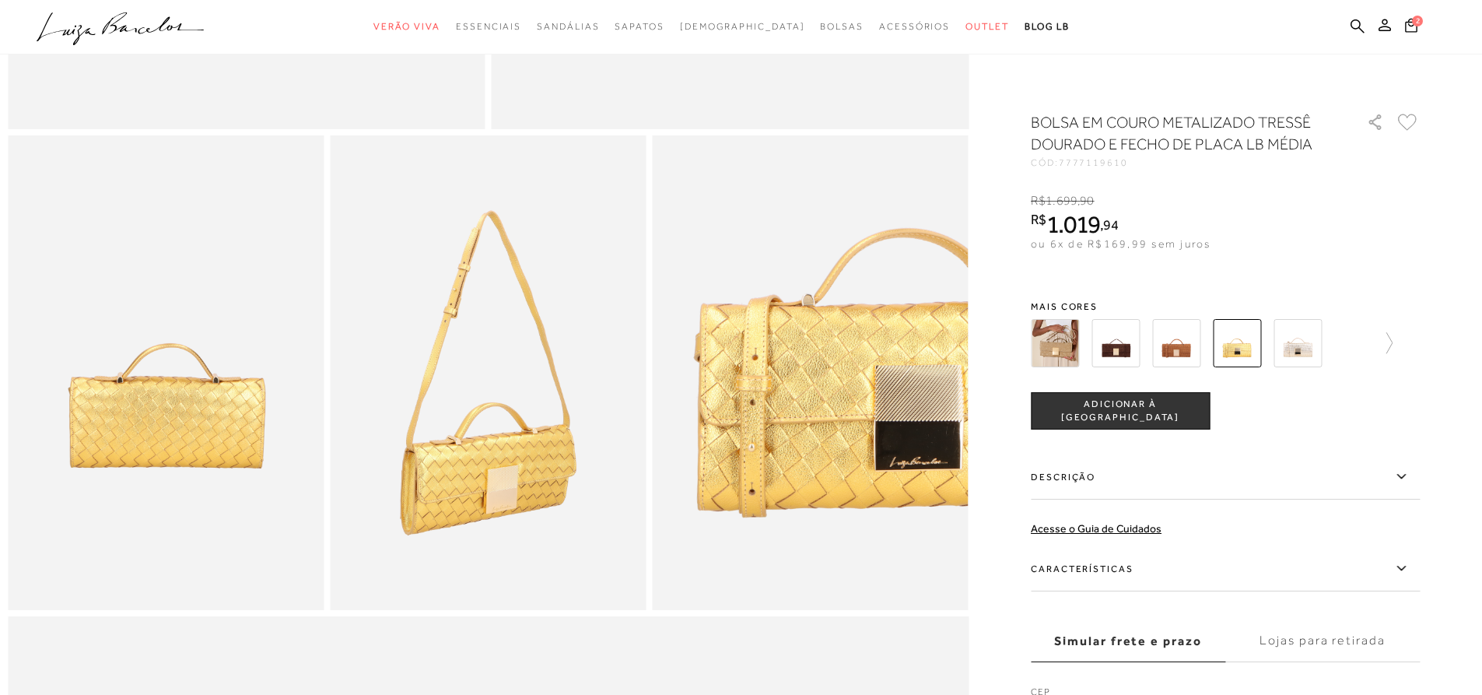
scroll to position [692, 0]
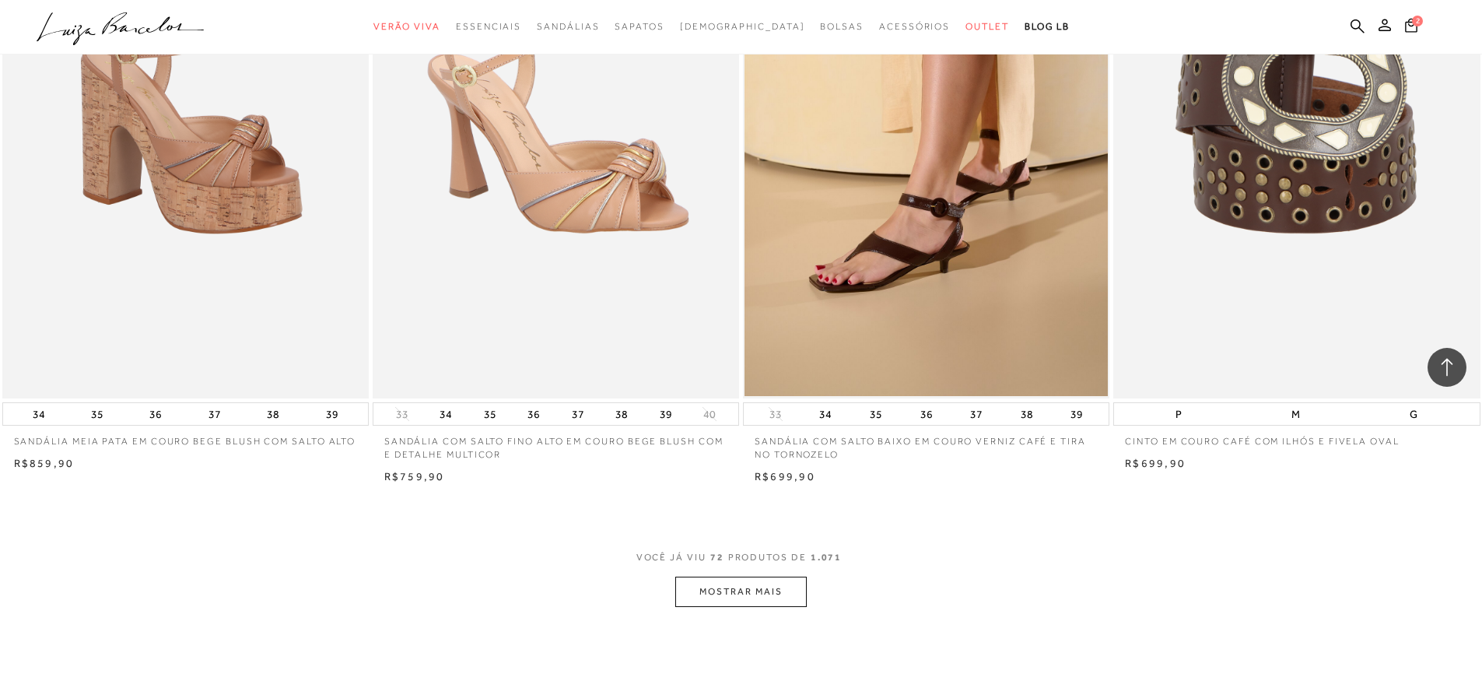
scroll to position [11387, 0]
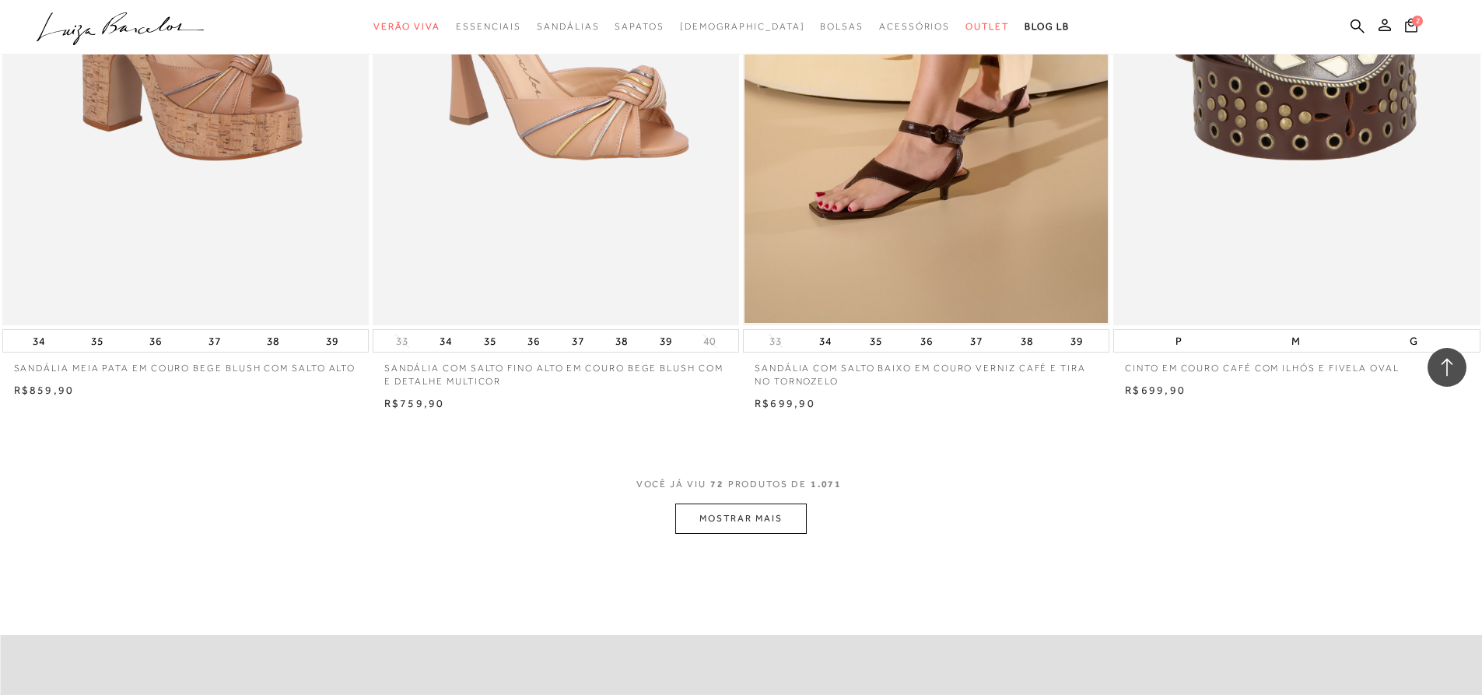
click at [748, 534] on button "MOSTRAR MAIS" at bounding box center [740, 518] width 131 height 30
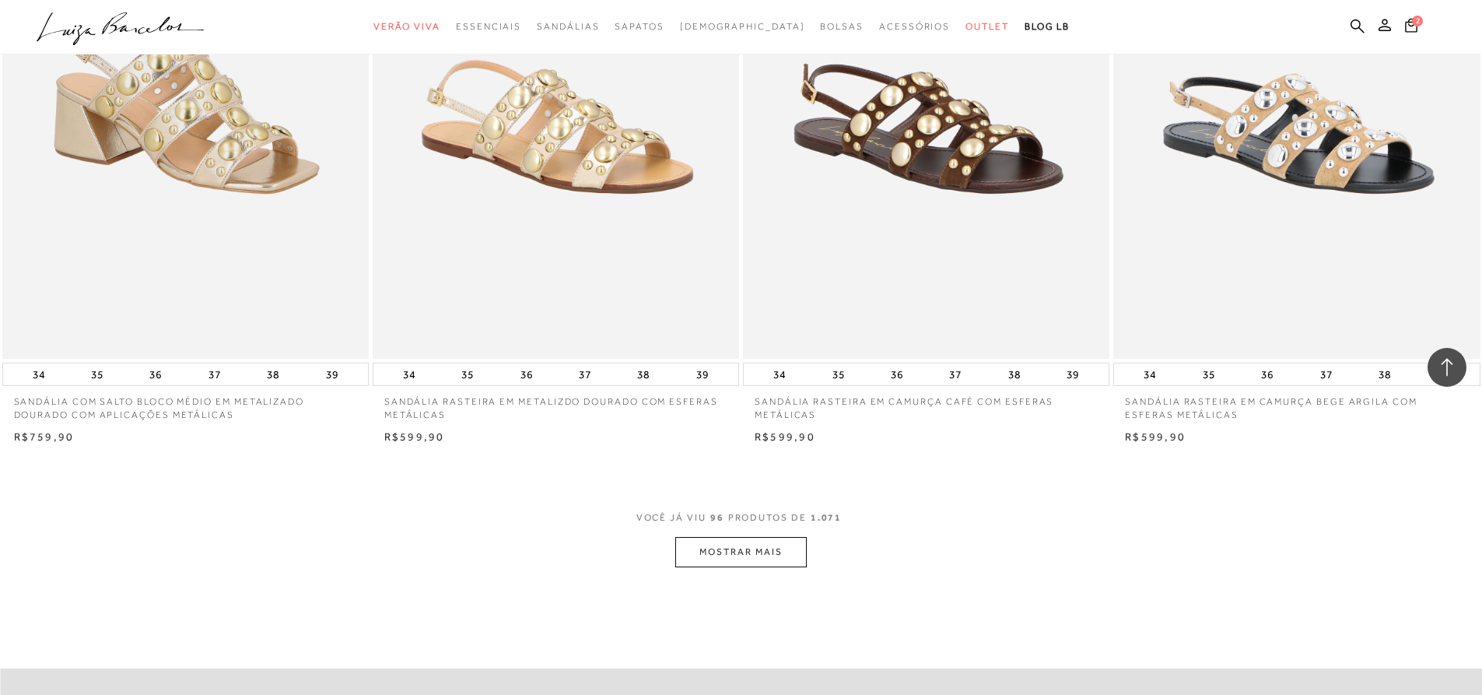
scroll to position [15300, 0]
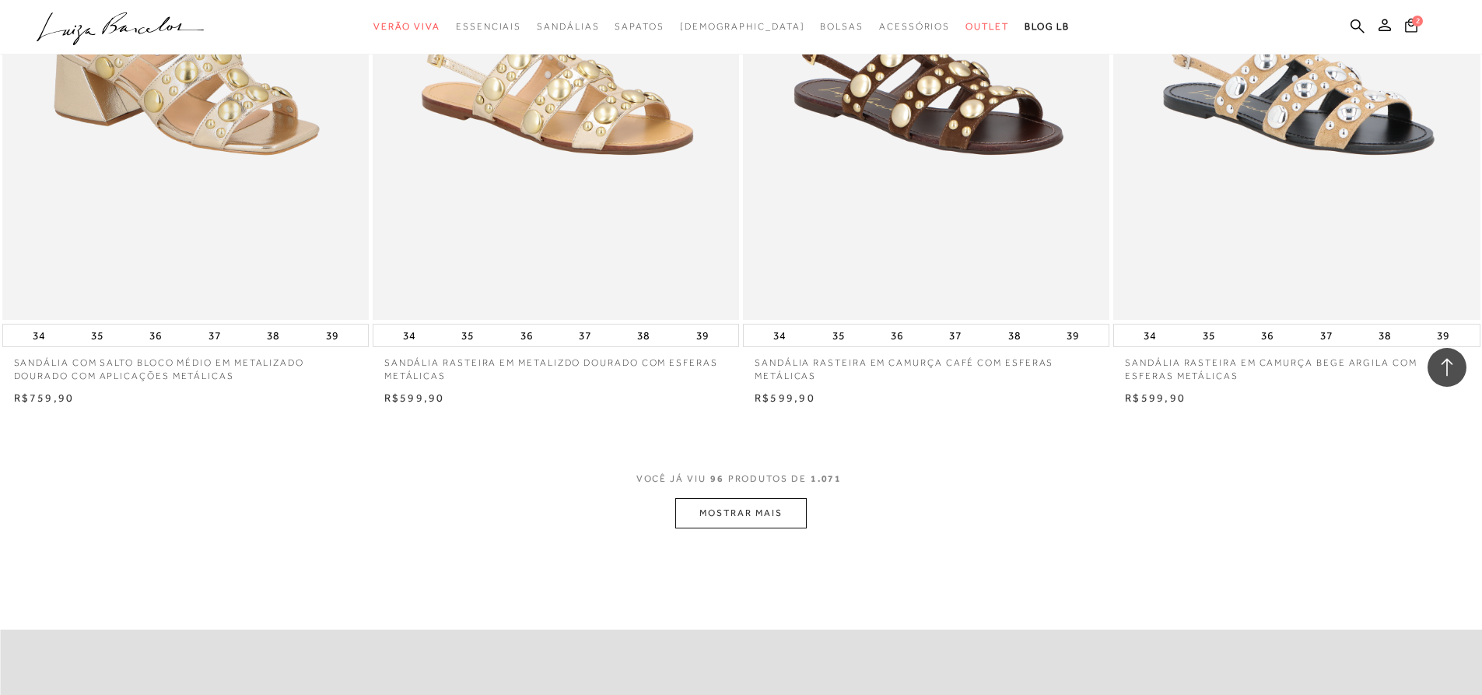
click at [733, 527] on button "MOSTRAR MAIS" at bounding box center [740, 513] width 131 height 30
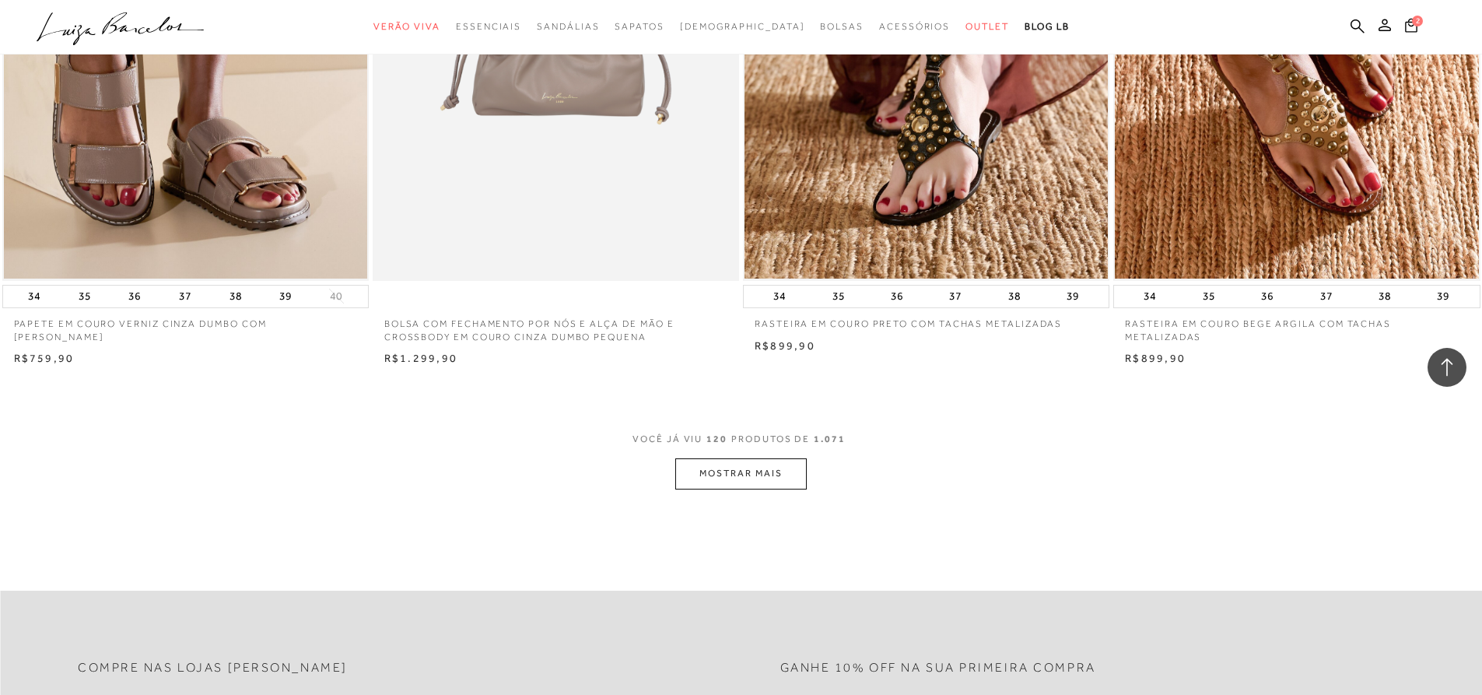
scroll to position [19310, 0]
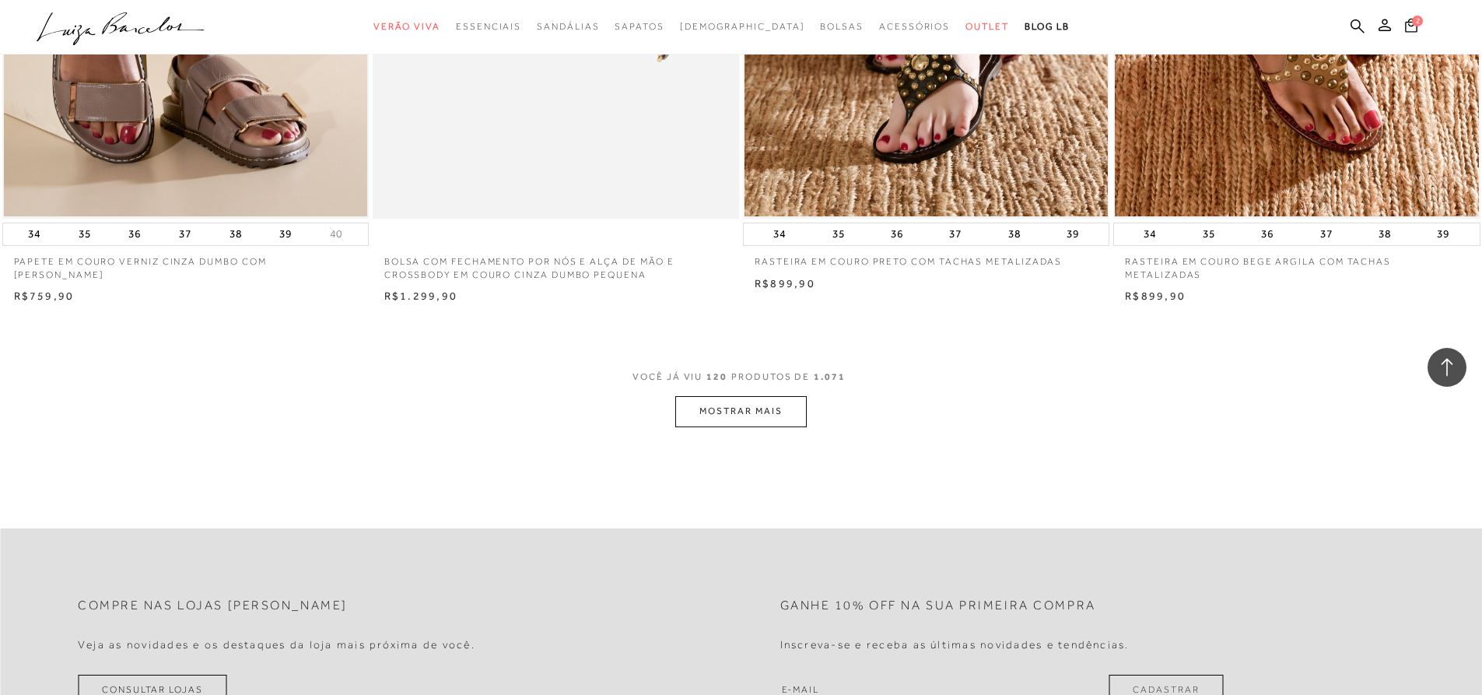
click at [768, 426] on button "MOSTRAR MAIS" at bounding box center [740, 411] width 131 height 30
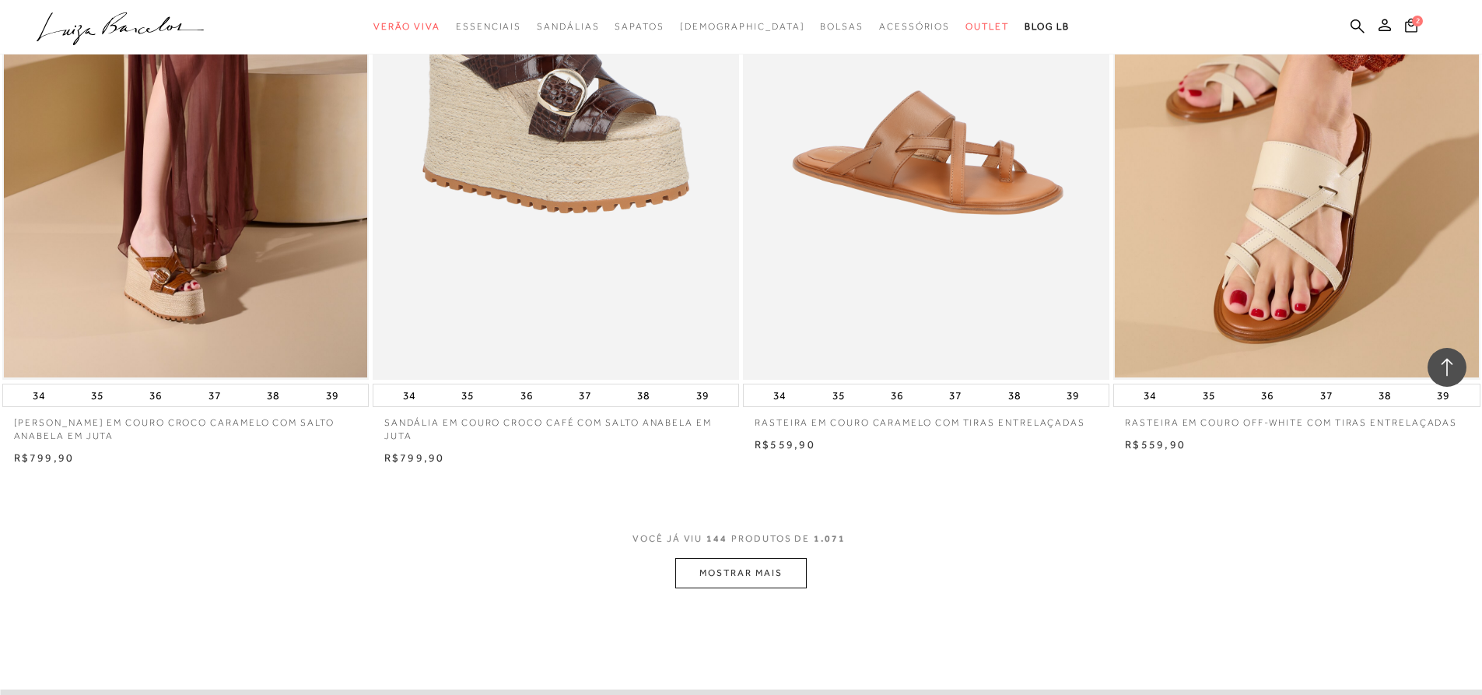
scroll to position [23369, 0]
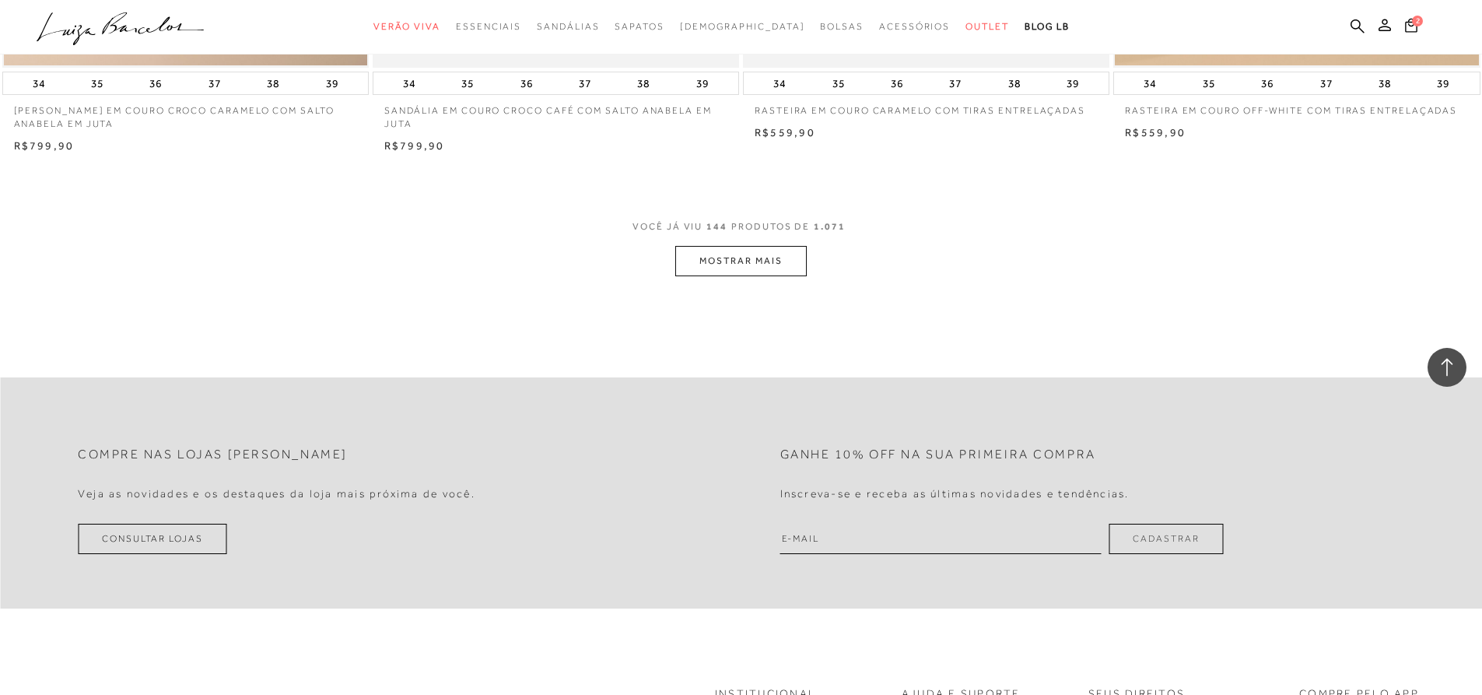
click at [724, 276] on button "MOSTRAR MAIS" at bounding box center [740, 261] width 131 height 30
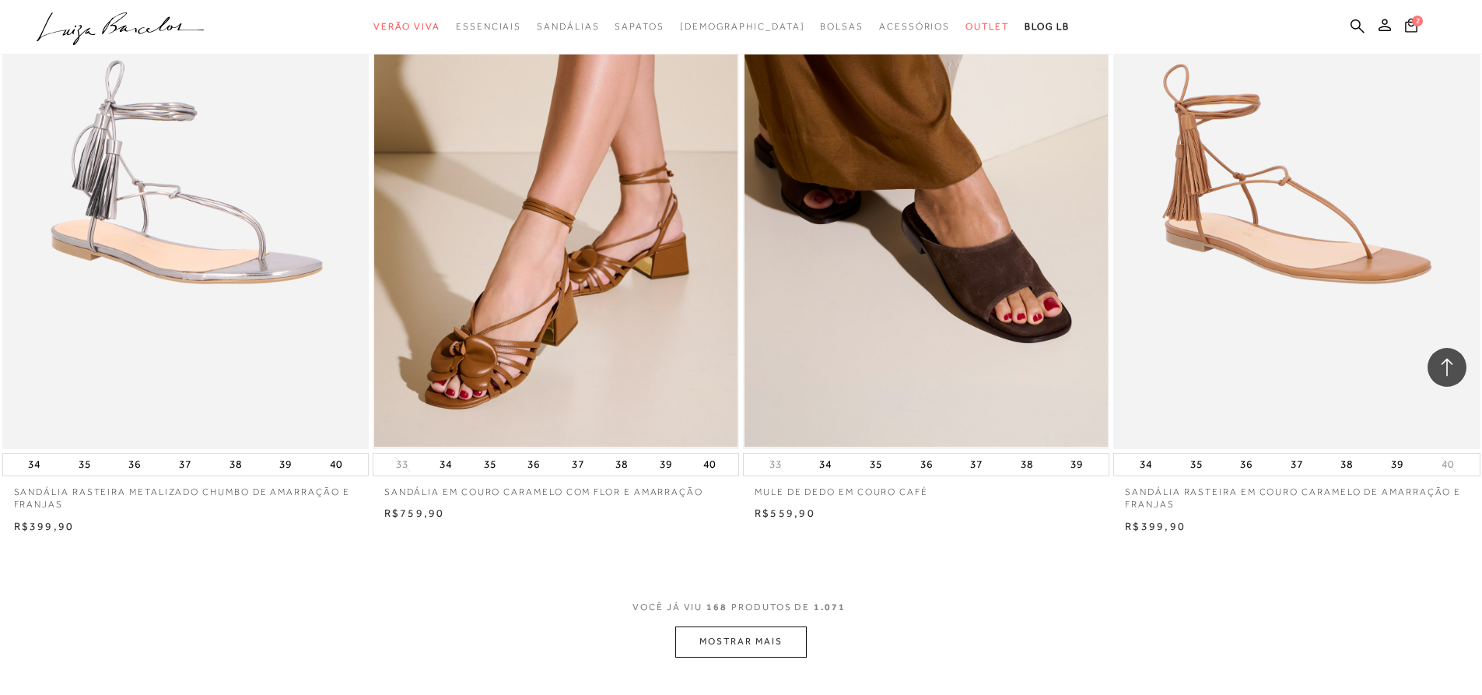
scroll to position [27052, 0]
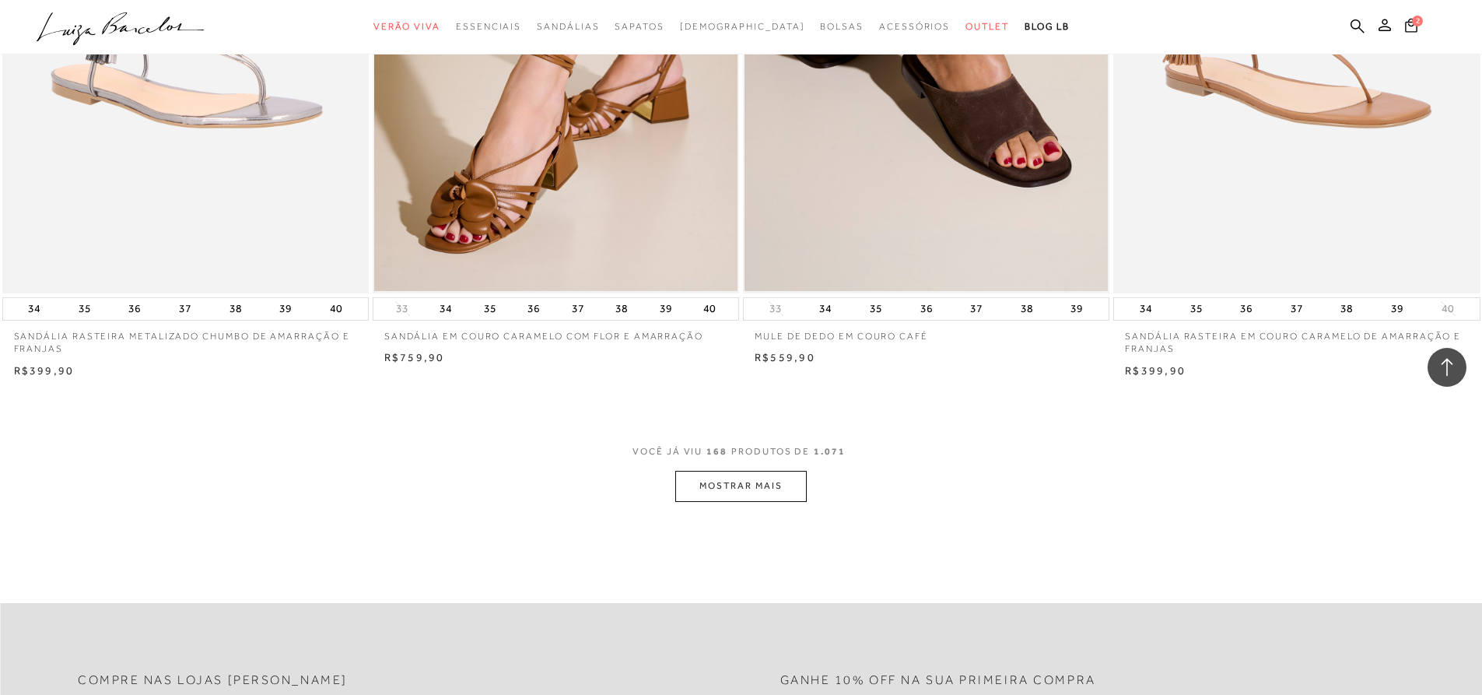
click at [750, 496] on button "MOSTRAR MAIS" at bounding box center [740, 486] width 131 height 30
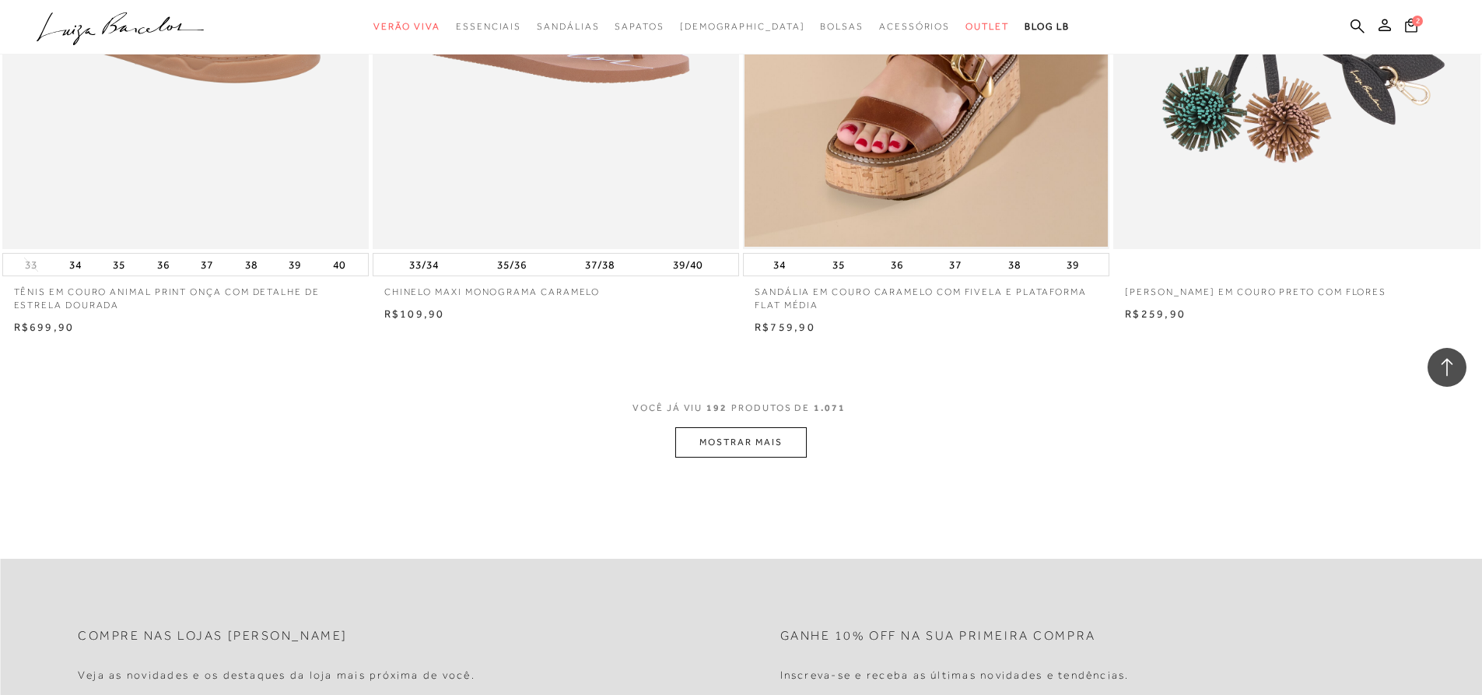
scroll to position [30892, 0]
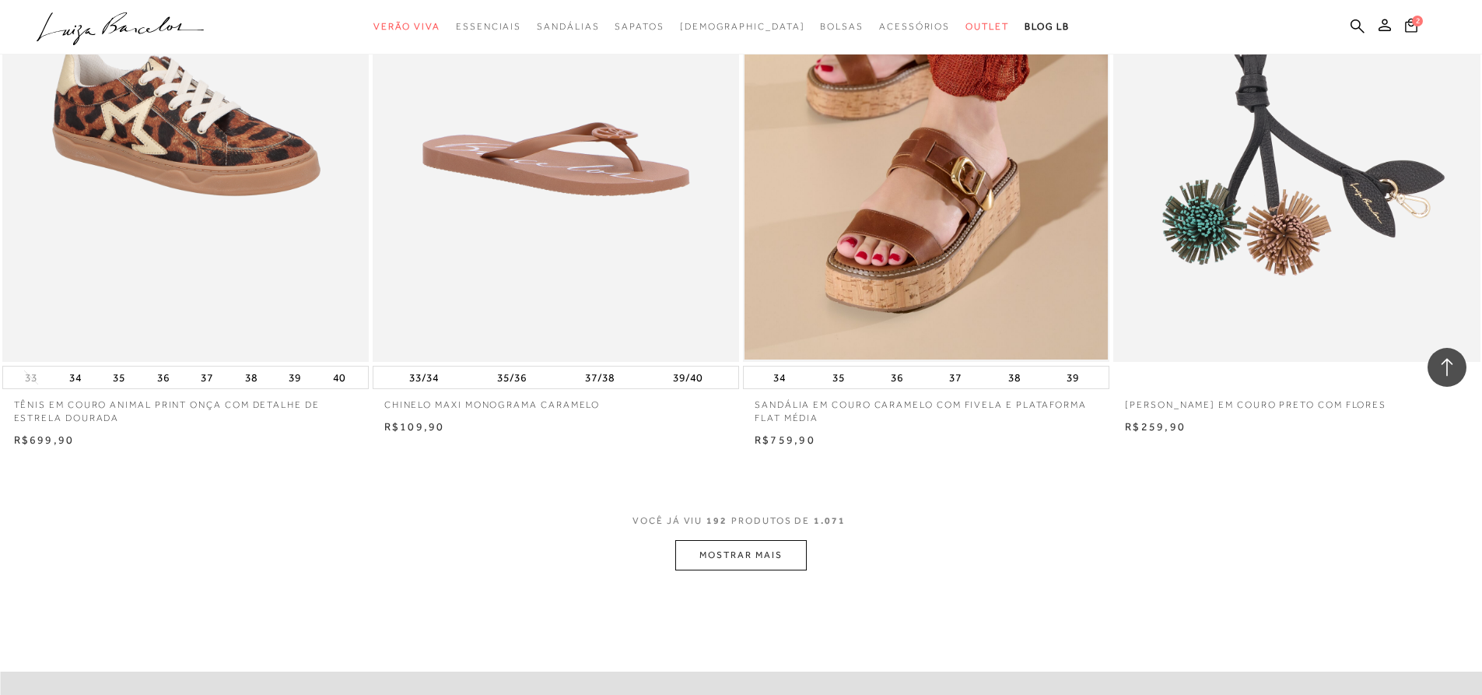
click at [731, 570] on button "MOSTRAR MAIS" at bounding box center [740, 555] width 131 height 30
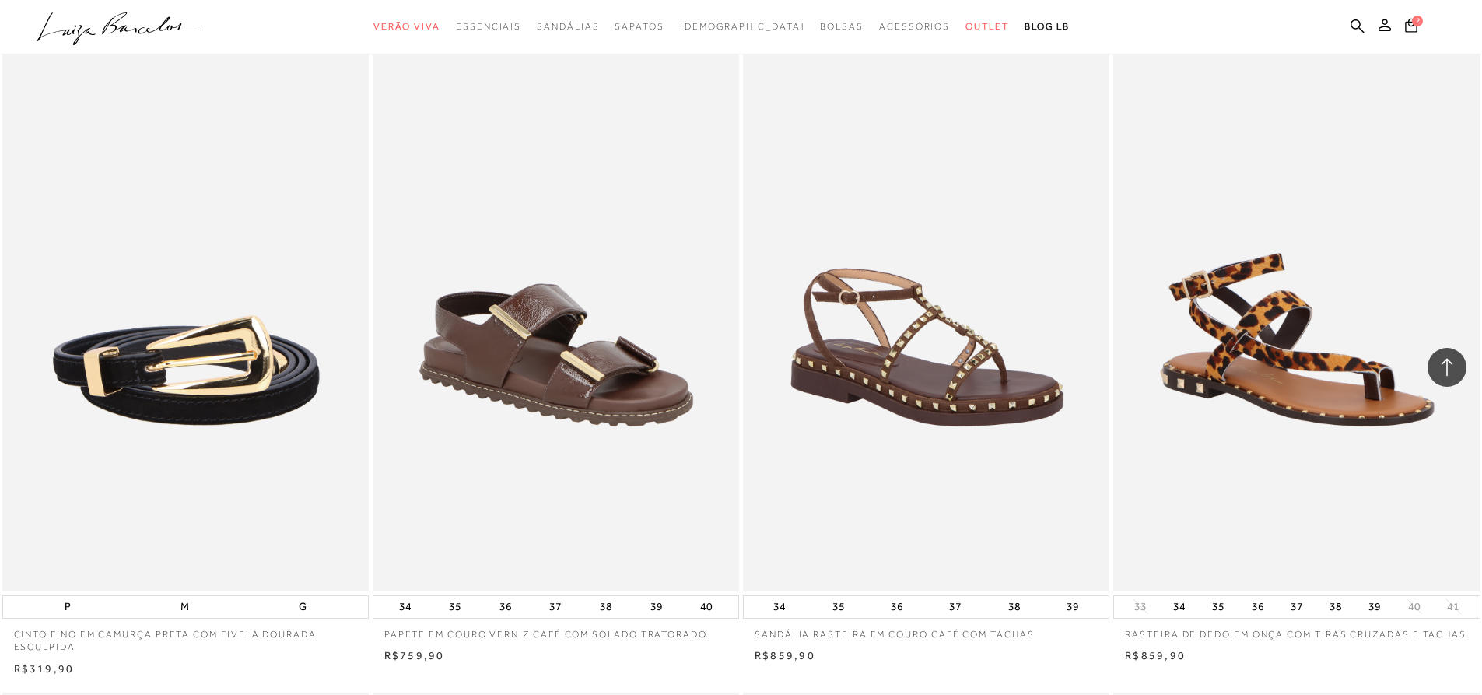
scroll to position [25343, 0]
